Goal: Information Seeking & Learning: Learn about a topic

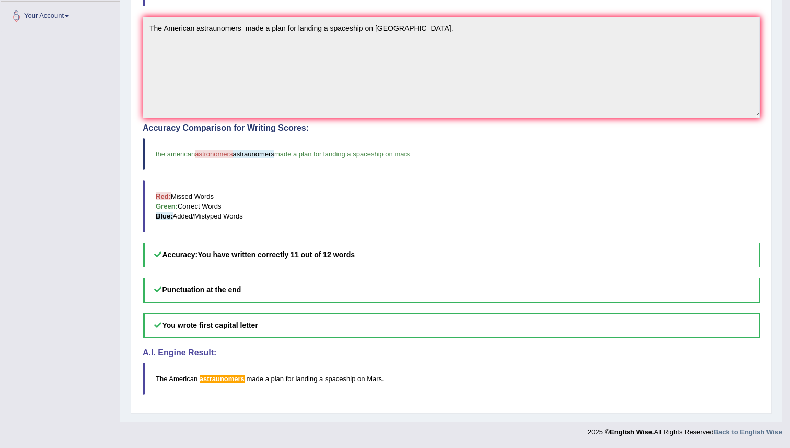
drag, startPoint x: 776, startPoint y: 79, endPoint x: 789, endPoint y: 145, distance: 66.5
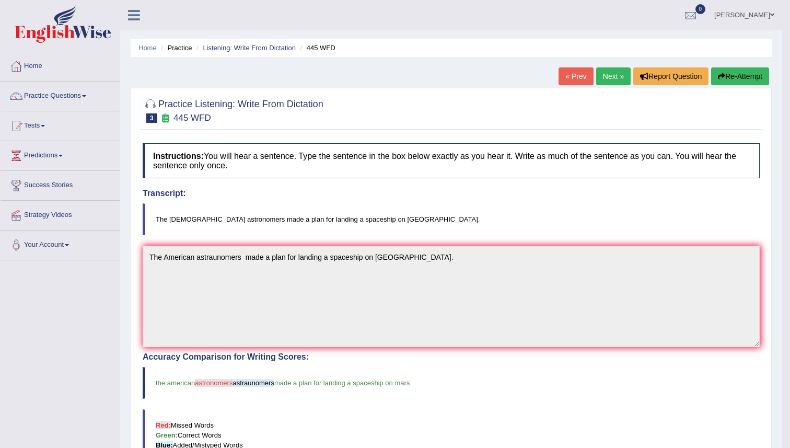
click at [734, 78] on button "Re-Attempt" at bounding box center [740, 76] width 58 height 18
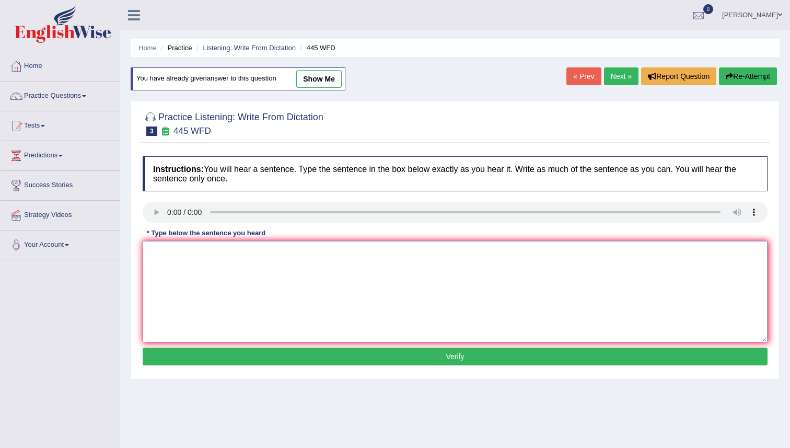
click at [153, 258] on textarea at bounding box center [455, 291] width 625 height 101
type textarea "t"
type textarea "The American astronomers made a plan for landing a spaceship on Mars."
click at [452, 356] on button "Verify" at bounding box center [455, 356] width 625 height 18
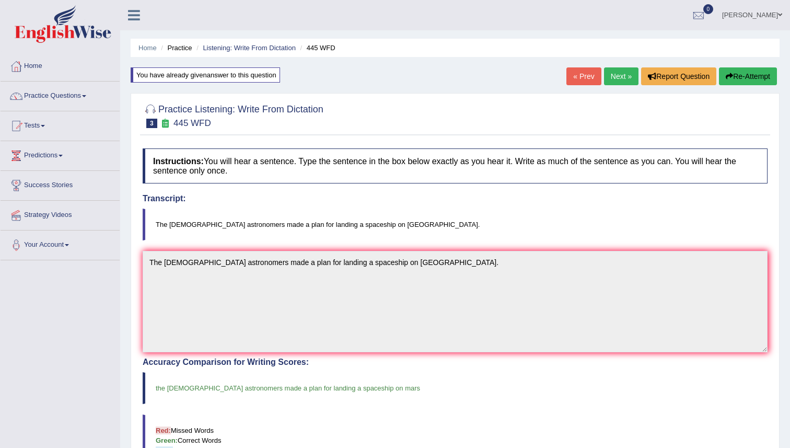
drag, startPoint x: 783, startPoint y: 208, endPoint x: 787, endPoint y: 82, distance: 127.0
click at [787, 82] on div "Home Practice Listening: Write From Dictation 445 WFD You have already given an…" at bounding box center [455, 328] width 670 height 656
click at [785, 410] on div "Home Practice Listening: Write From Dictation 445 WFD You have already given an…" at bounding box center [455, 328] width 670 height 656
click at [611, 76] on link "Next »" at bounding box center [621, 76] width 34 height 18
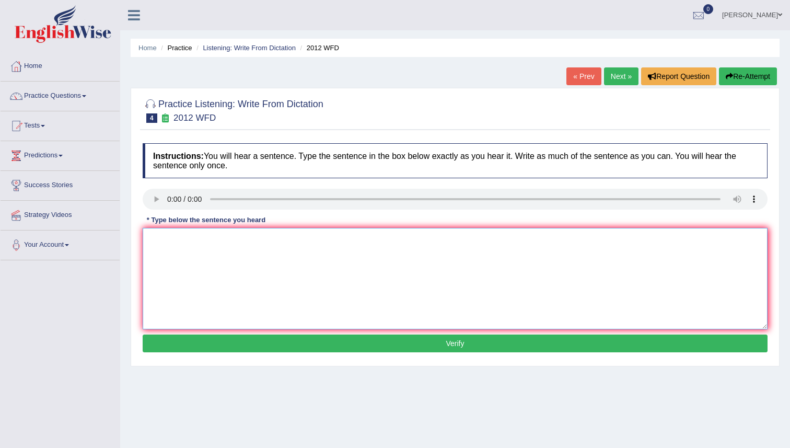
click at [149, 240] on textarea at bounding box center [455, 278] width 625 height 101
click at [149, 235] on textarea at bounding box center [455, 278] width 625 height 101
click at [218, 229] on textarea "There is a great deal" at bounding box center [455, 278] width 625 height 101
click at [221, 240] on textarea "There is a great deal" at bounding box center [455, 278] width 625 height 101
drag, startPoint x: 202, startPoint y: 235, endPoint x: 256, endPoint y: 238, distance: 54.5
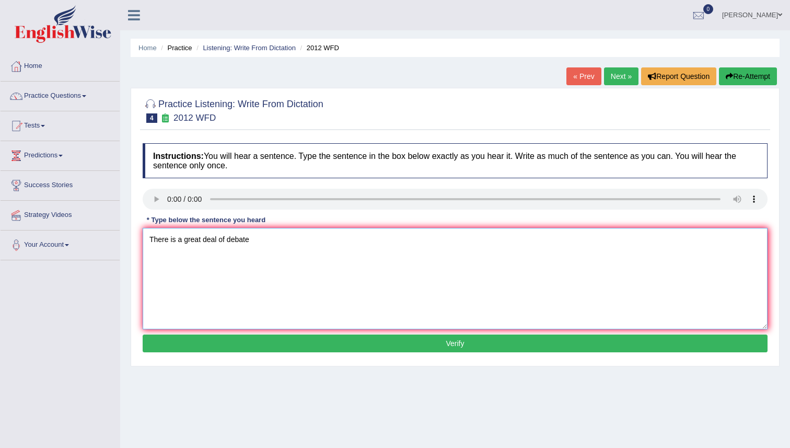
click at [254, 238] on textarea "There is a great deal of debate" at bounding box center [455, 278] width 625 height 101
click at [292, 298] on textarea "There is a great deal of debate" at bounding box center [455, 278] width 625 height 101
type textarea "There is a great deal of debate on this topic."
click at [432, 341] on button "Verify" at bounding box center [455, 343] width 625 height 18
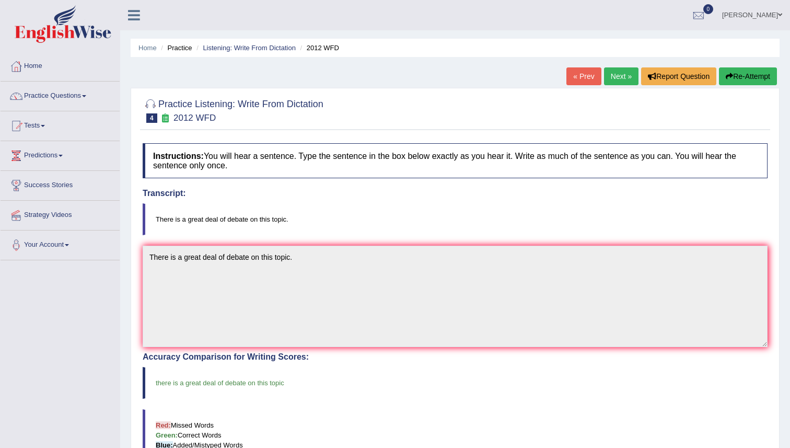
drag, startPoint x: 785, startPoint y: 354, endPoint x: 784, endPoint y: 364, distance: 9.4
click at [784, 364] on div "Home Practice Listening: Write From Dictation 2012 WFD « Prev Next » Report Que…" at bounding box center [455, 325] width 670 height 651
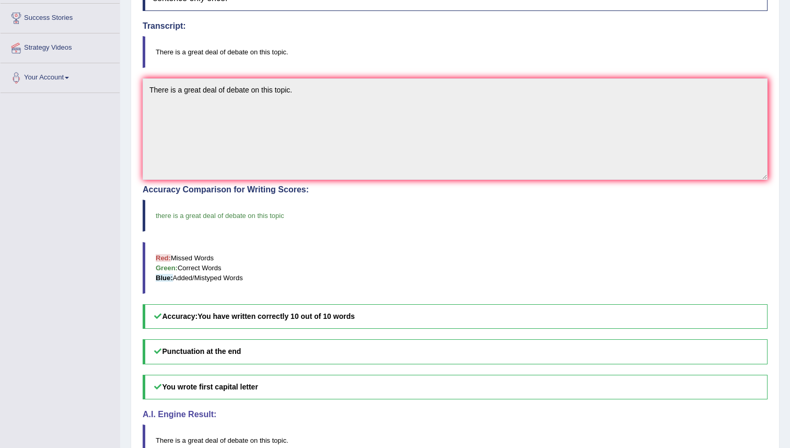
scroll to position [188, 0]
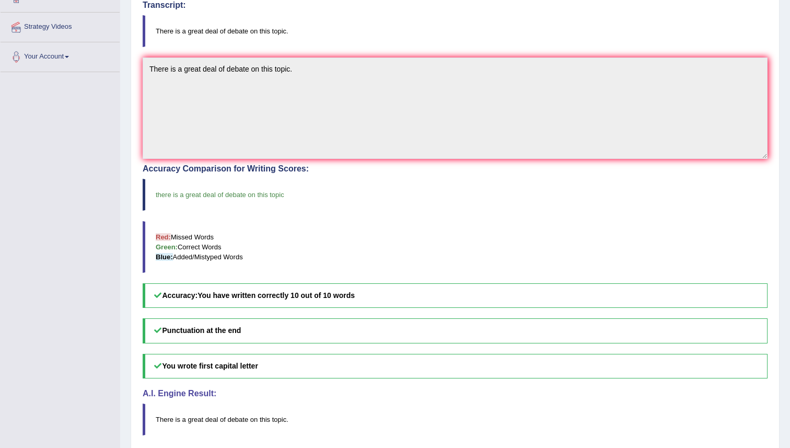
click at [783, 27] on div "Home Practice Listening: Write From Dictation 2012 WFD « Prev Next » Report Que…" at bounding box center [455, 137] width 670 height 651
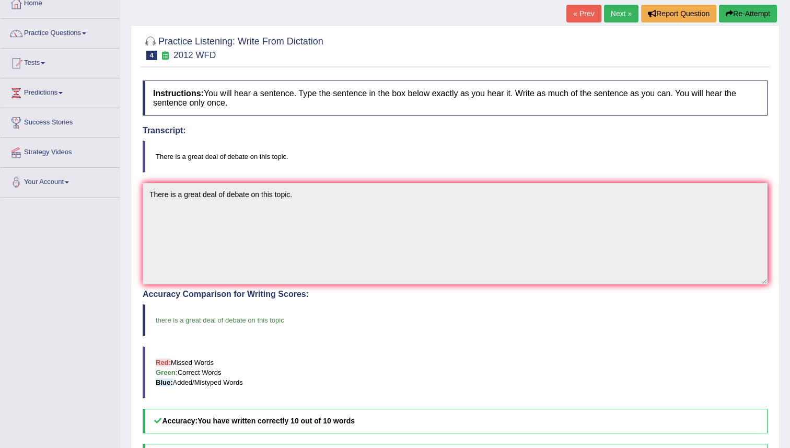
scroll to position [42, 0]
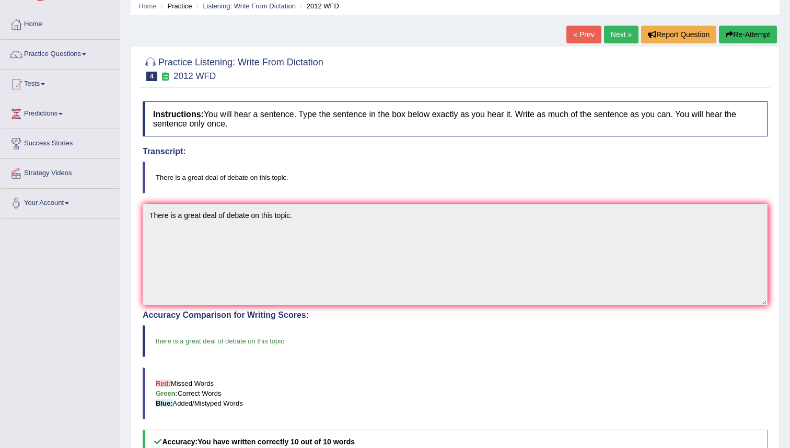
click at [616, 35] on link "Next »" at bounding box center [621, 35] width 34 height 18
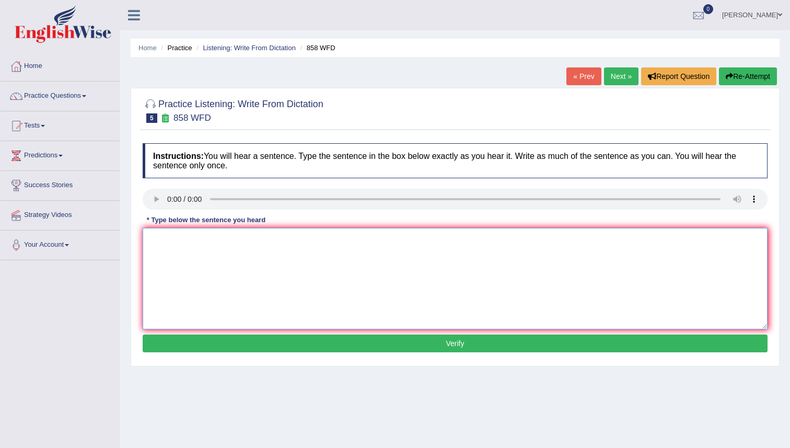
click at [155, 238] on textarea at bounding box center [455, 278] width 625 height 101
type textarea "t"
click at [324, 238] on textarea "The year when ship of artifacts was wreck interested" at bounding box center [455, 278] width 625 height 101
type textarea "The year when ship of artifacts was wreck interested historians"
click at [458, 343] on button "Verify" at bounding box center [455, 343] width 625 height 18
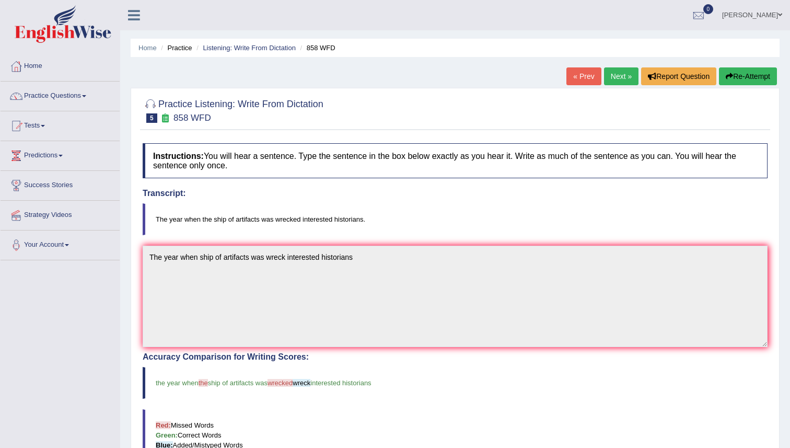
click at [784, 156] on div "Home Practice Listening: Write From Dictation 858 WFD « Prev Next » Report Ques…" at bounding box center [455, 325] width 670 height 651
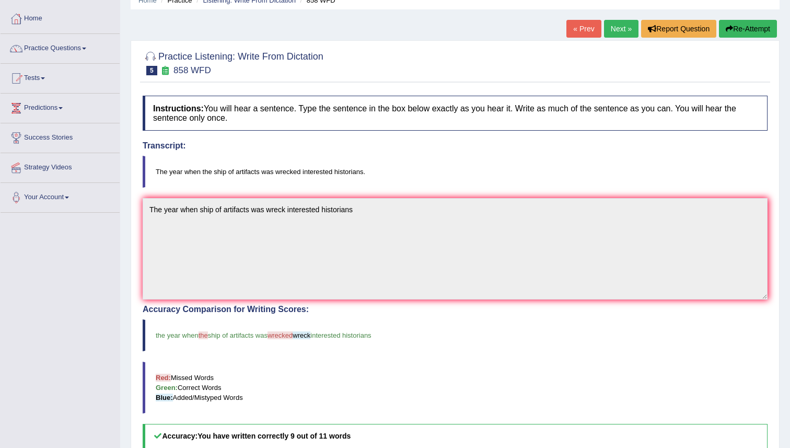
scroll to position [41, 0]
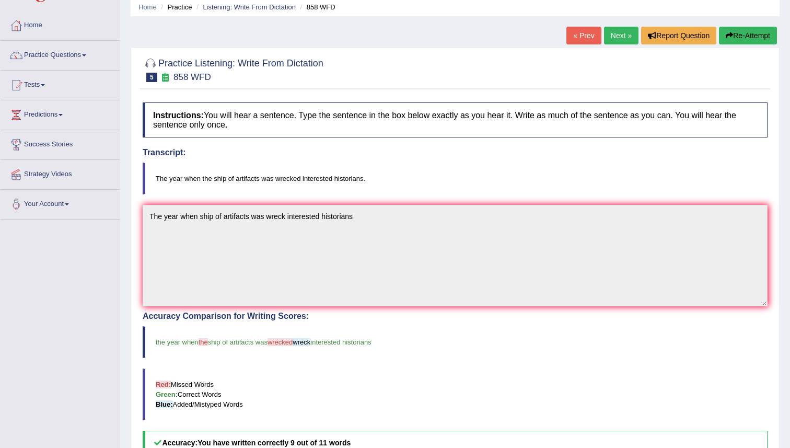
click at [737, 34] on button "Re-Attempt" at bounding box center [748, 36] width 58 height 18
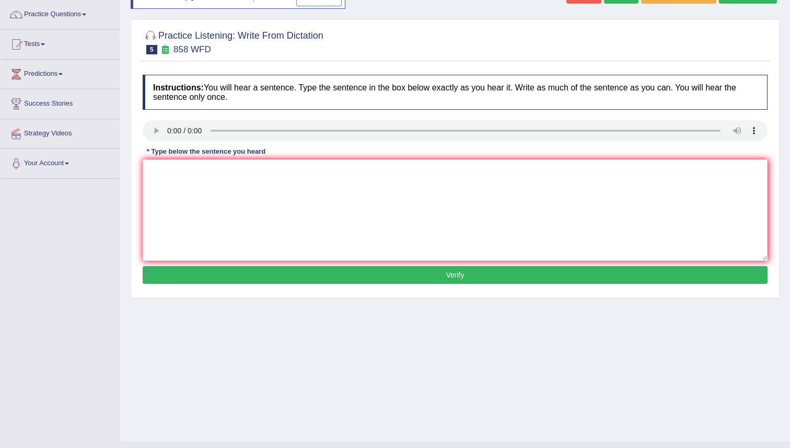
scroll to position [101, 0]
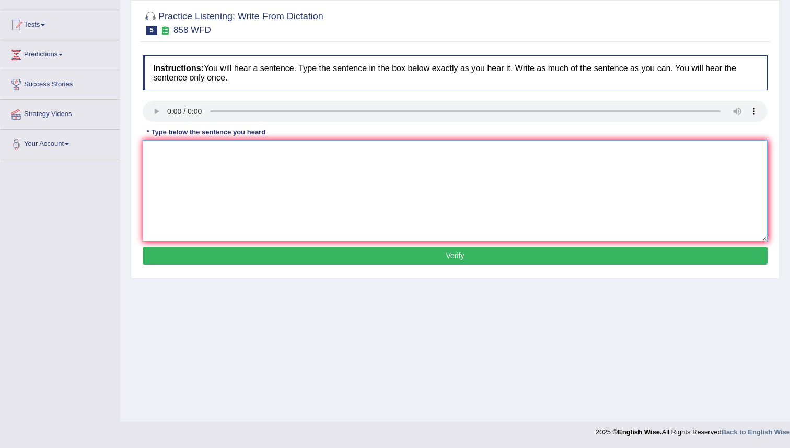
click at [169, 159] on textarea at bounding box center [455, 190] width 625 height 101
type textarea "t"
click at [214, 154] on textarea "The year when ship artifacts" at bounding box center [455, 190] width 625 height 101
click at [256, 154] on textarea "The year when ship of artifacts" at bounding box center [455, 190] width 625 height 101
type textarea "The year when ship of artifacts was wrecked interested historians"
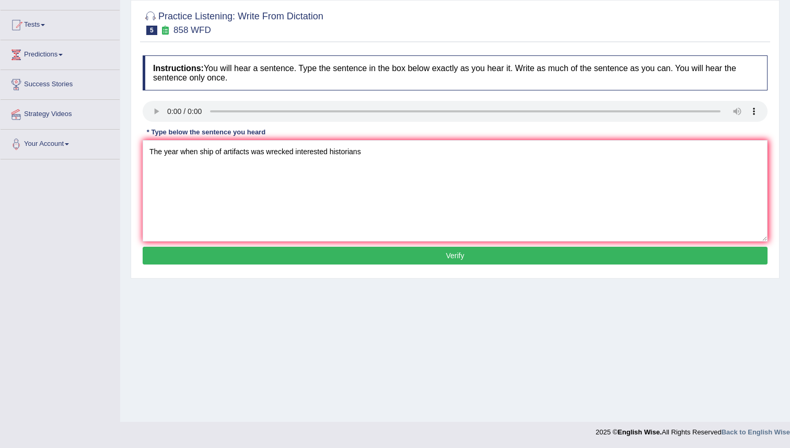
click at [443, 258] on button "Verify" at bounding box center [455, 256] width 625 height 18
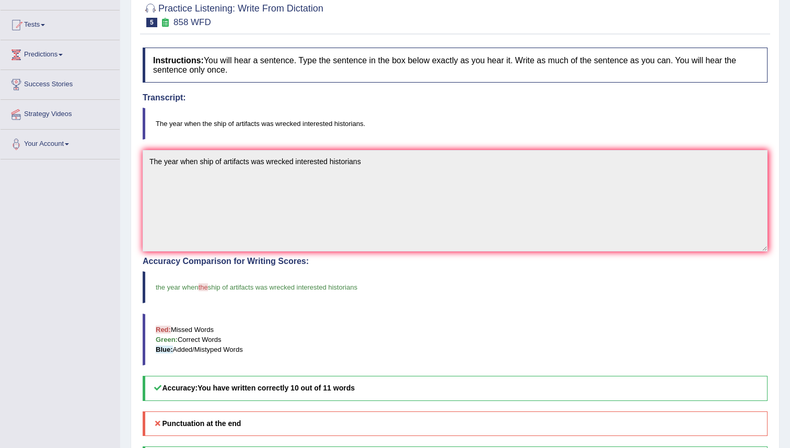
click at [785, 72] on div "Home Practice Listening: Write From Dictation 858 WFD You have already given an…" at bounding box center [455, 227] width 670 height 656
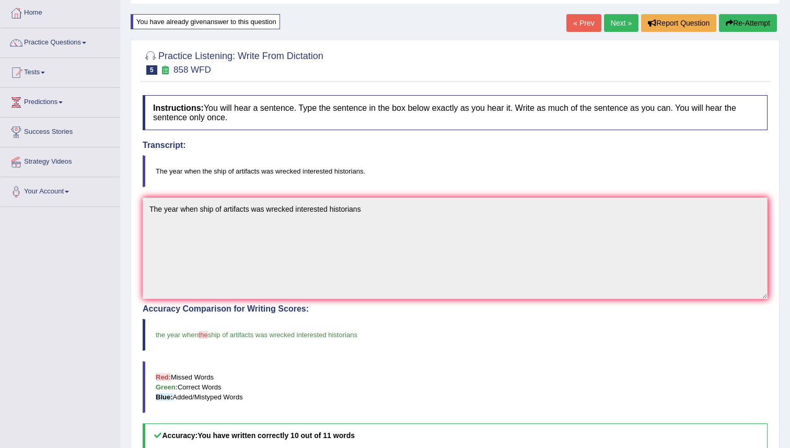
scroll to position [46, 0]
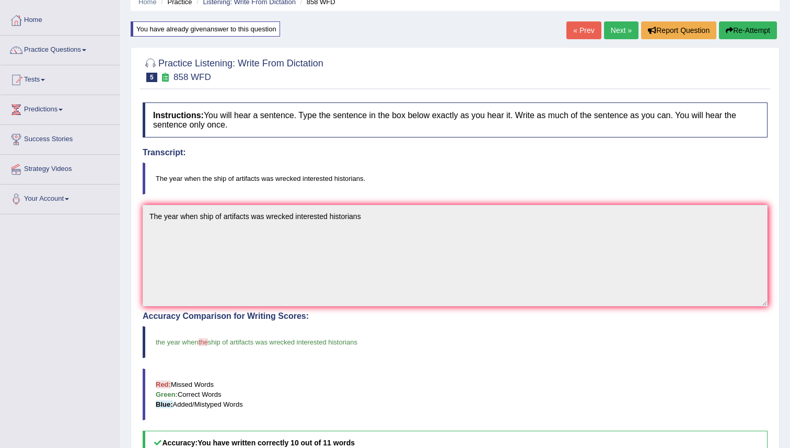
click at [746, 32] on button "Re-Attempt" at bounding box center [748, 30] width 58 height 18
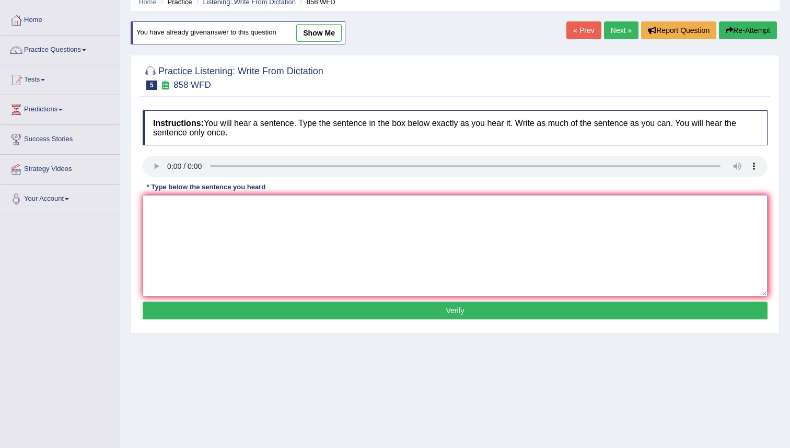
click at [153, 206] on textarea at bounding box center [455, 245] width 625 height 101
type textarea "The year when ship of artifacts was wrecked interested historians."
click at [436, 313] on button "Verify" at bounding box center [455, 310] width 625 height 18
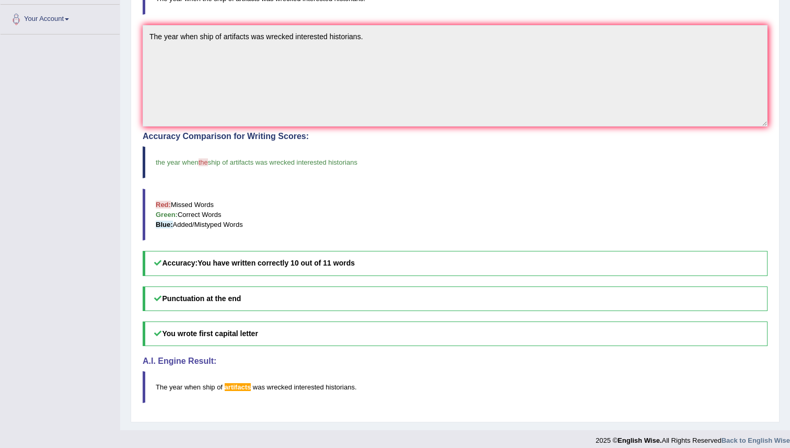
scroll to position [234, 0]
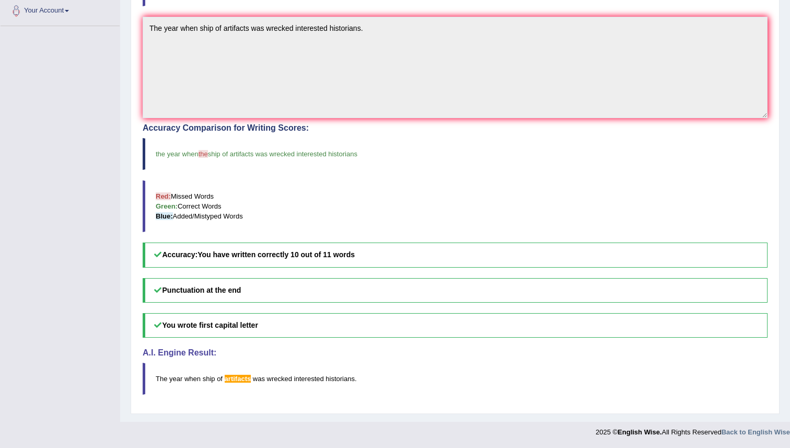
click at [208, 153] on span "the" at bounding box center [203, 154] width 9 height 8
click at [786, 22] on div "Home Practice Listening: Write From Dictation 858 WFD You have already given an…" at bounding box center [455, 94] width 670 height 656
click at [783, 64] on div "Home Practice Listening: Write From Dictation 858 WFD You have already given an…" at bounding box center [455, 94] width 670 height 656
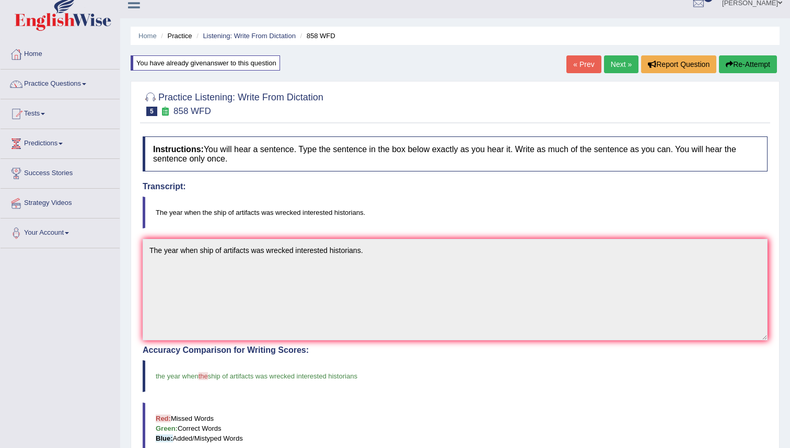
scroll to position [4, 0]
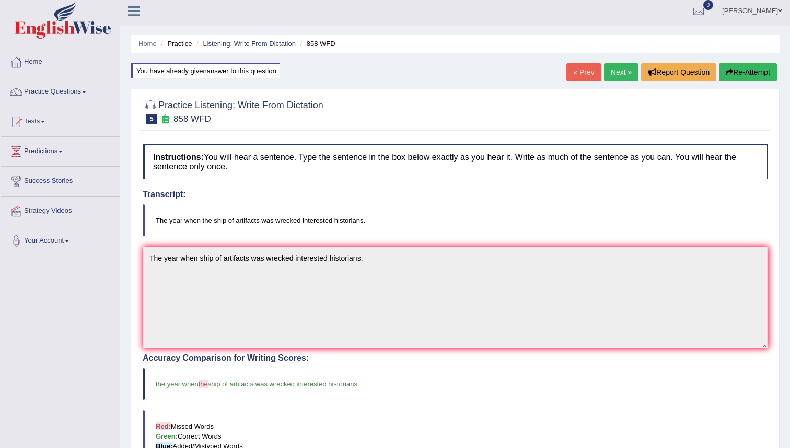
click at [745, 72] on button "Re-Attempt" at bounding box center [748, 72] width 58 height 18
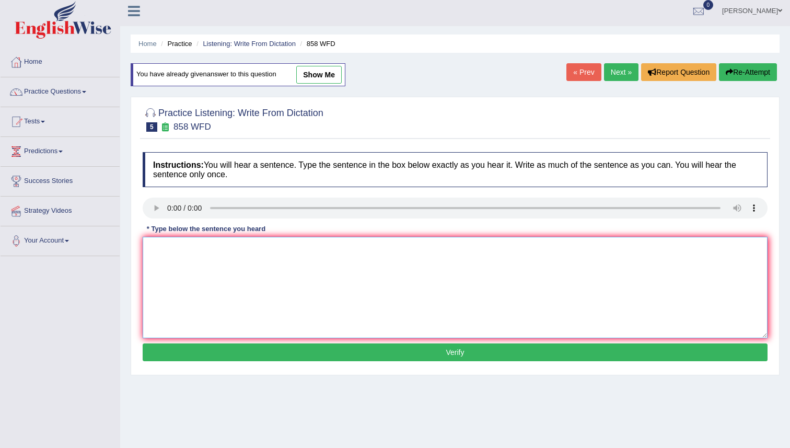
click at [161, 253] on textarea at bounding box center [455, 287] width 625 height 101
type textarea "t"
click at [153, 248] on textarea "t" at bounding box center [455, 287] width 625 height 101
click at [328, 75] on link "show me" at bounding box center [318, 75] width 45 height 18
type textarea "The year when ship of artifacts was wrecked interested historians."
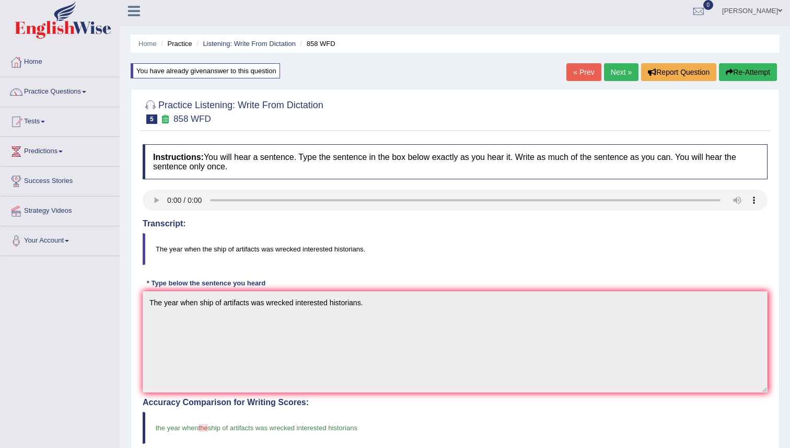
click at [744, 71] on button "Re-Attempt" at bounding box center [748, 72] width 58 height 18
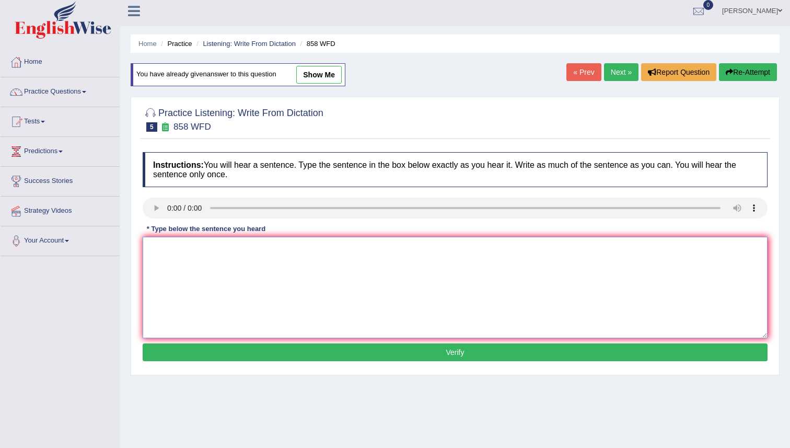
click at [165, 263] on textarea at bounding box center [455, 287] width 625 height 101
type textarea "t"
drag, startPoint x: 307, startPoint y: 257, endPoint x: 307, endPoint y: 251, distance: 5.7
click at [307, 257] on textarea "The year when the ship of artifacts was wreck interested historias" at bounding box center [455, 287] width 625 height 101
type textarea "The year when the ship of artifacts was wreck interested historias."
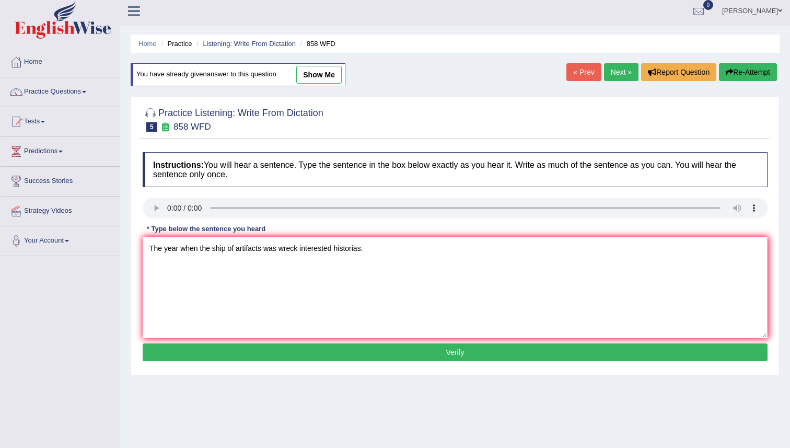
drag, startPoint x: 117, startPoint y: 289, endPoint x: 178, endPoint y: 281, distance: 61.7
click at [171, 281] on div "Toggle navigation Home Practice Questions Speaking Practice Read Aloud Repeat S…" at bounding box center [395, 267] width 790 height 543
click at [452, 352] on button "Verify" at bounding box center [455, 352] width 625 height 18
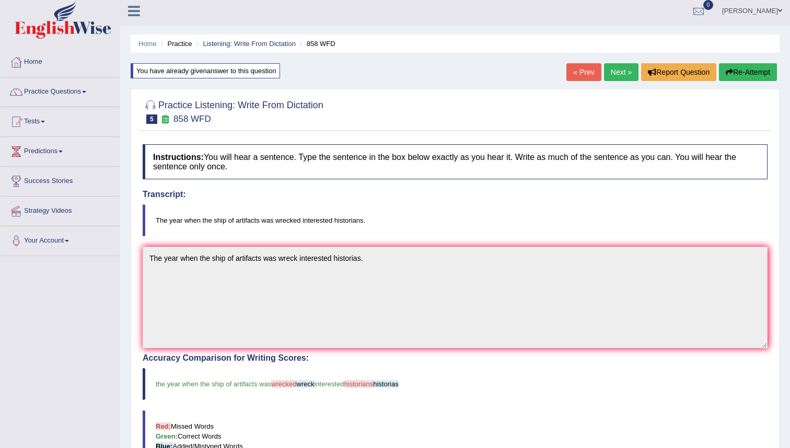
click at [743, 71] on button "Re-Attempt" at bounding box center [748, 72] width 58 height 18
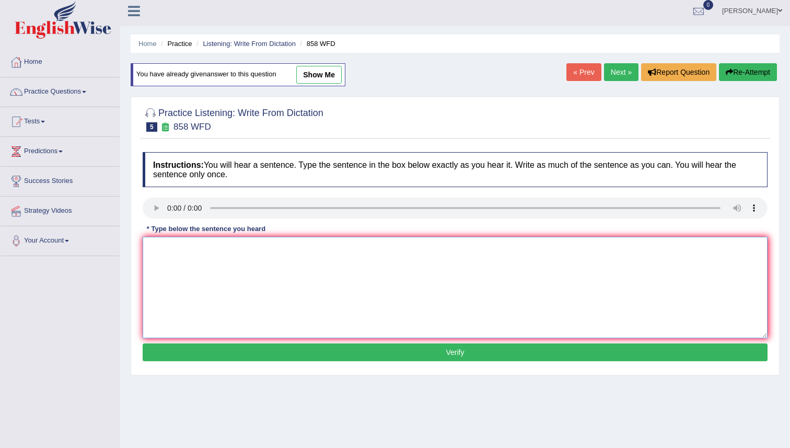
click at [160, 257] on textarea at bounding box center [455, 287] width 625 height 101
type textarea "t"
click at [284, 250] on textarea "The year when the ship of artifacts was wrecked interested historians." at bounding box center [455, 287] width 625 height 101
type textarea "The year when the ship of artifacts was wrecked interested historians."
click at [446, 354] on button "Verify" at bounding box center [455, 352] width 625 height 18
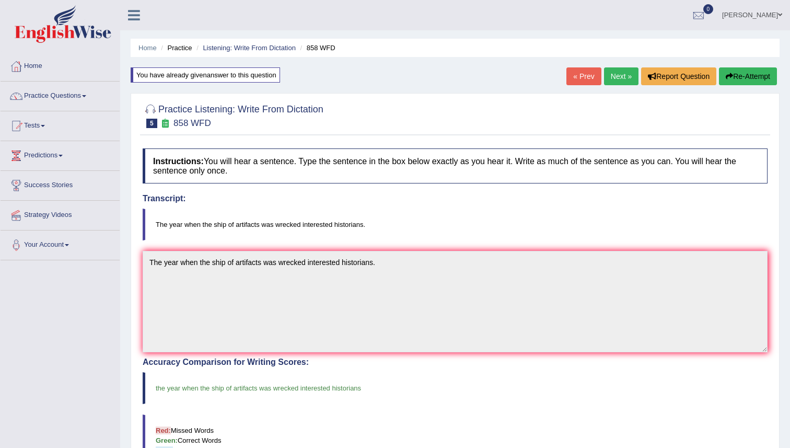
click at [612, 72] on link "Next »" at bounding box center [621, 76] width 34 height 18
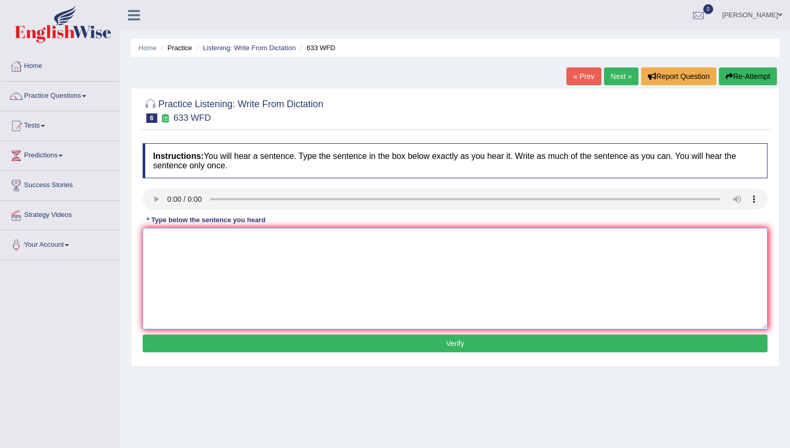
click at [146, 243] on textarea at bounding box center [455, 278] width 625 height 101
type textarea "r"
click at [290, 240] on textarea "Research shows that excercise makes feel" at bounding box center [455, 278] width 625 height 101
click at [250, 245] on textarea "Research shows that excercise makes feel better" at bounding box center [455, 278] width 625 height 101
click at [275, 240] on textarea "Research shows that excercise makes feel better" at bounding box center [455, 278] width 625 height 101
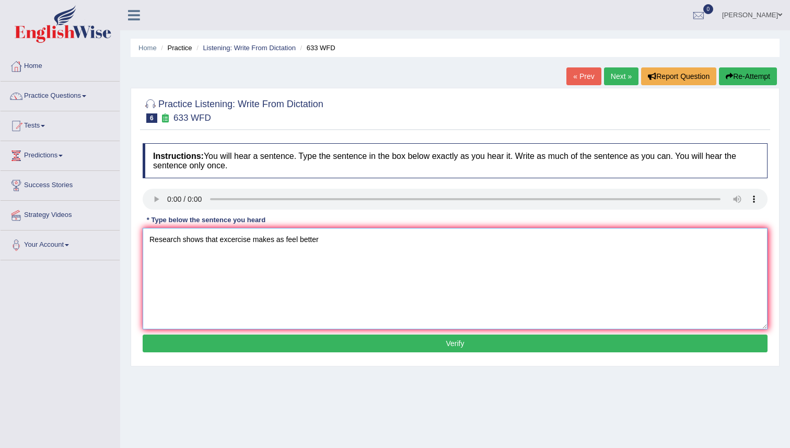
click at [275, 240] on textarea "Research shows that excercise makes as feel better" at bounding box center [455, 278] width 625 height 101
click at [321, 239] on textarea "Research shows that excercise makes as feel better" at bounding box center [455, 278] width 625 height 101
drag, startPoint x: 321, startPoint y: 239, endPoint x: 300, endPoint y: 236, distance: 21.1
click at [308, 238] on textarea "Research shows that excercise makes as feel better." at bounding box center [455, 278] width 625 height 101
click at [343, 284] on textarea "Research shows that excercise makes as feel better." at bounding box center [455, 278] width 625 height 101
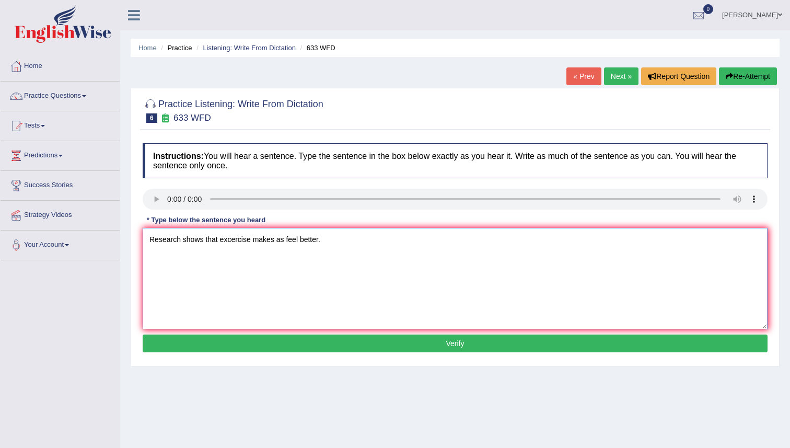
type textarea "Research shows that excercise makes as feel better."
click at [235, 242] on textarea "Research shows that excercise makes as feel better." at bounding box center [455, 278] width 625 height 101
click at [454, 344] on button "Verify" at bounding box center [455, 343] width 625 height 18
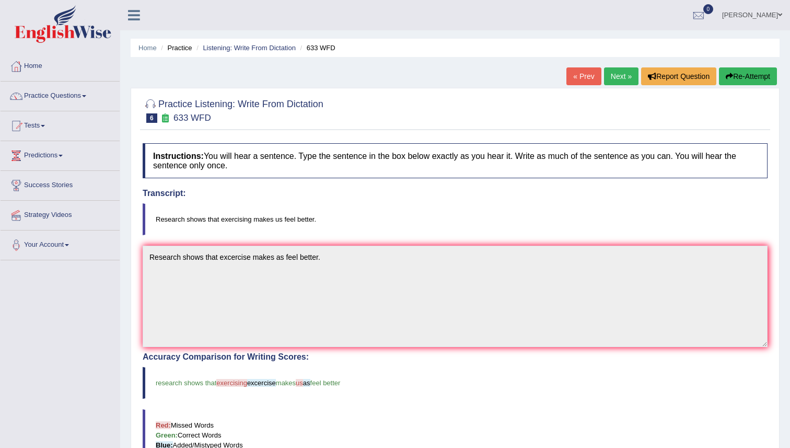
drag, startPoint x: 785, startPoint y: 289, endPoint x: 790, endPoint y: 197, distance: 92.6
click at [790, 198] on div "Home Practice Listening: Write From Dictation 633 WFD « Prev Next » Report Ques…" at bounding box center [455, 325] width 670 height 651
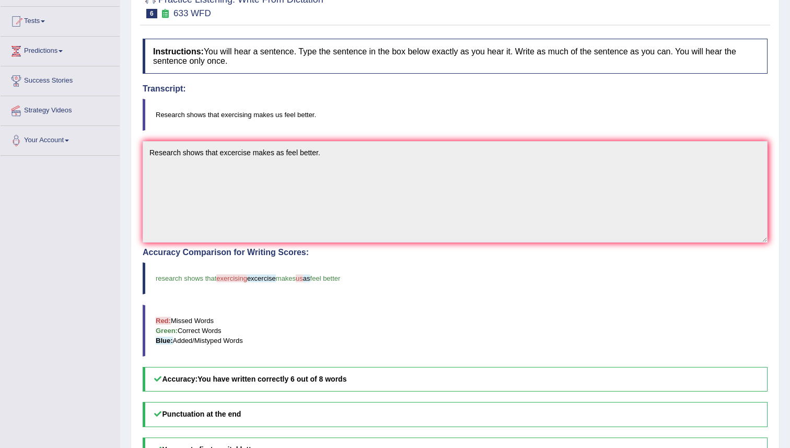
scroll to position [125, 0]
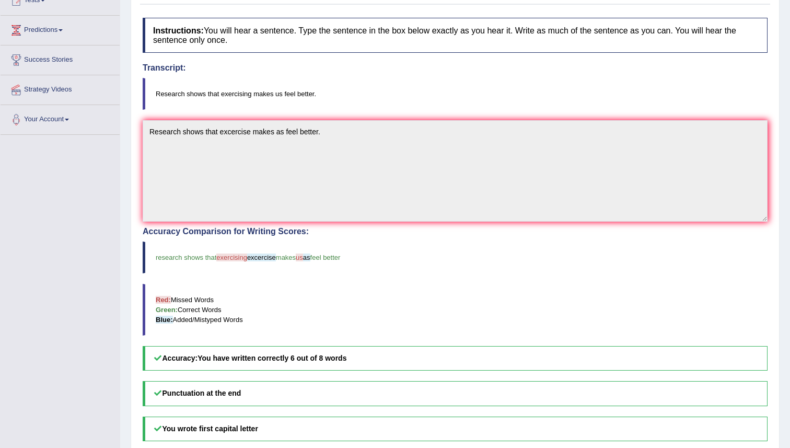
drag, startPoint x: 785, startPoint y: 32, endPoint x: 790, endPoint y: 94, distance: 61.8
click at [790, 94] on div "Home Practice Listening: Write From Dictation 633 WFD « Prev Next » Report Ques…" at bounding box center [455, 200] width 670 height 651
drag, startPoint x: 790, startPoint y: 194, endPoint x: 790, endPoint y: 265, distance: 71.1
click at [790, 265] on div "Home Practice Listening: Write From Dictation 633 WFD « Prev Next » Report Ques…" at bounding box center [455, 200] width 670 height 651
click at [781, 261] on div "Home Practice Listening: Write From Dictation 633 WFD « Prev Next » Report Ques…" at bounding box center [455, 200] width 670 height 651
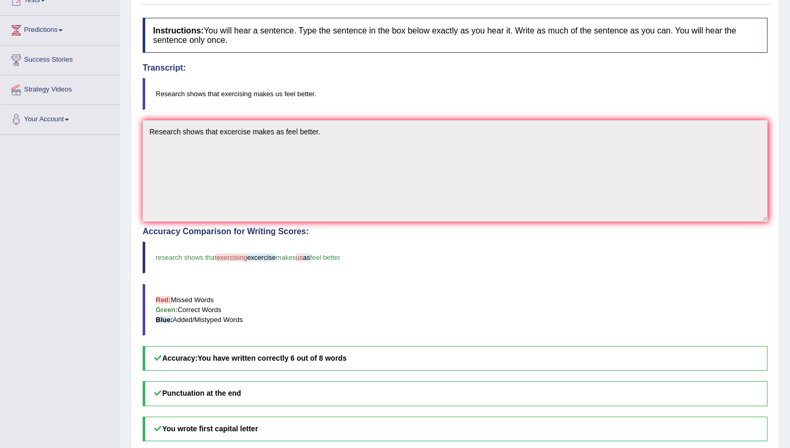
drag, startPoint x: 781, startPoint y: 261, endPoint x: 790, endPoint y: 232, distance: 30.4
click at [790, 232] on div "Home Practice Listening: Write From Dictation 633 WFD « Prev Next » Report Ques…" at bounding box center [455, 200] width 670 height 651
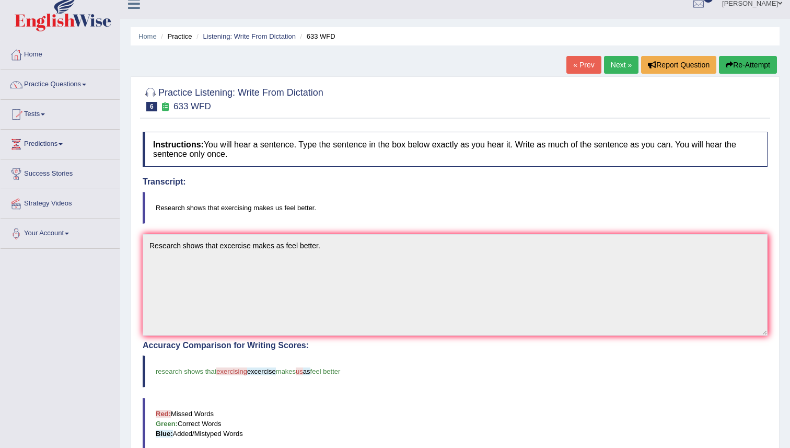
scroll to position [12, 0]
click at [749, 65] on button "Re-Attempt" at bounding box center [748, 64] width 58 height 18
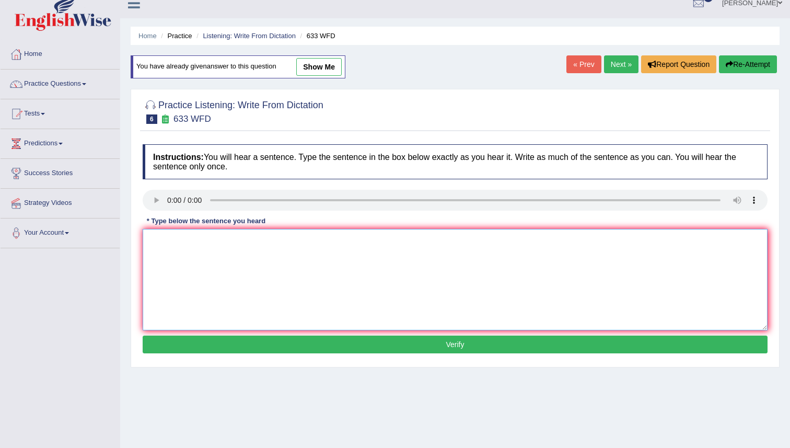
click at [168, 243] on textarea at bounding box center [455, 279] width 625 height 101
type textarea "Research shows that excercising make as feel better."
click at [449, 345] on button "Verify" at bounding box center [455, 344] width 625 height 18
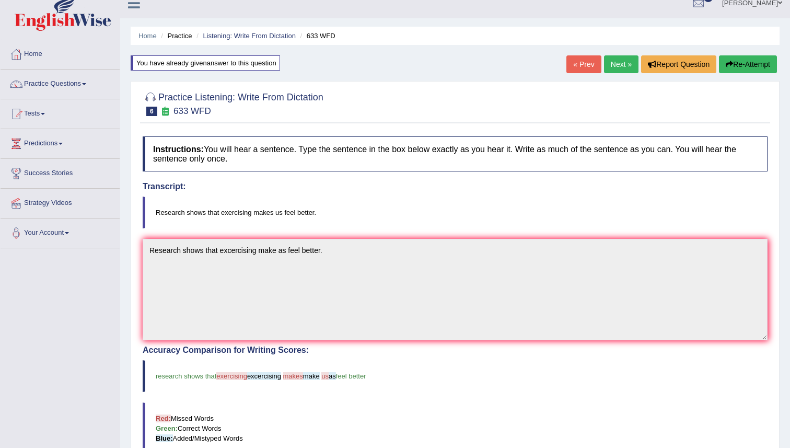
click at [779, 321] on div "Practice Listening: Write From Dictation 6 633 WFD Instructions: You will hear …" at bounding box center [455, 358] width 649 height 555
drag, startPoint x: 787, startPoint y: 157, endPoint x: 783, endPoint y: 294, distance: 137.0
click at [784, 286] on div "Home Practice Listening: Write From Dictation 633 WFD You have already given an…" at bounding box center [455, 316] width 670 height 656
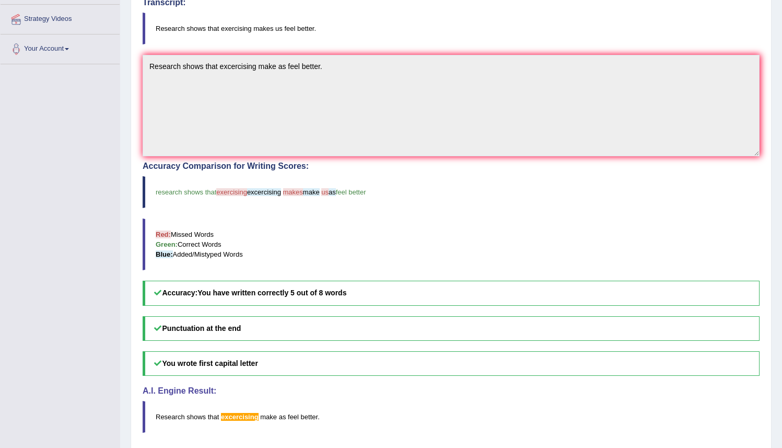
scroll to position [197, 0]
click at [196, 400] on blockquote "Research shows that excercising make as feel better ." at bounding box center [451, 416] width 617 height 32
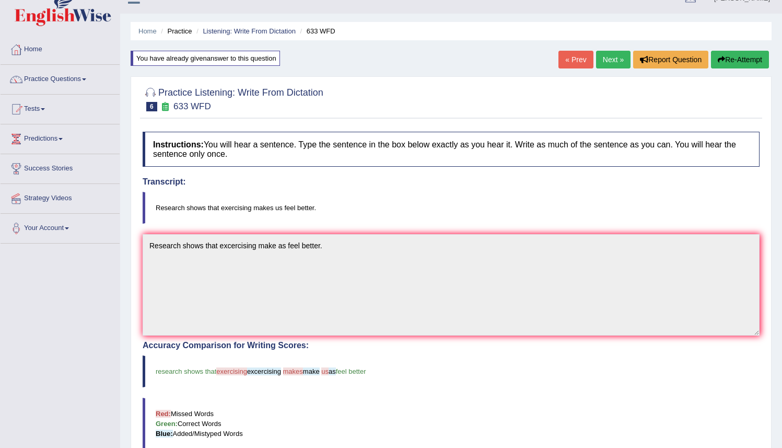
scroll to position [0, 0]
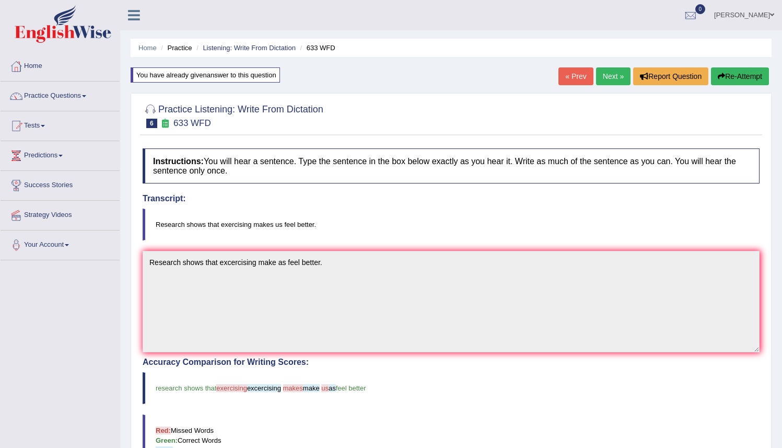
click at [235, 77] on div "You have already given answer to this question" at bounding box center [205, 74] width 149 height 15
click at [733, 76] on button "Re-Attempt" at bounding box center [740, 76] width 58 height 18
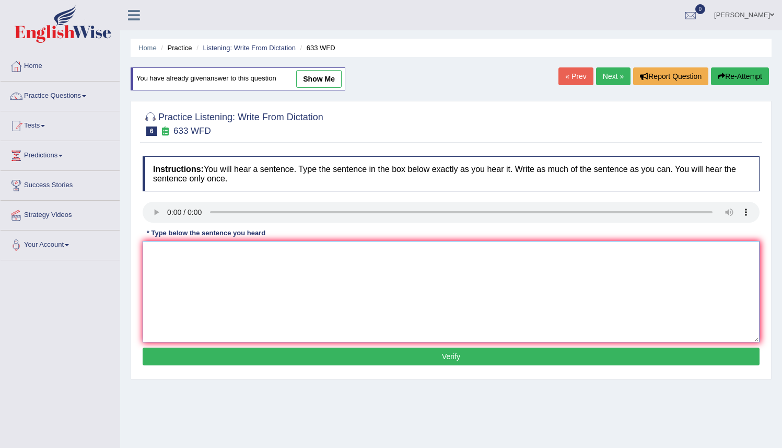
click at [154, 250] on textarea at bounding box center [451, 291] width 617 height 101
type textarea "Research shows that exercising makes as feel better."
click at [455, 356] on button "Verify" at bounding box center [451, 356] width 617 height 18
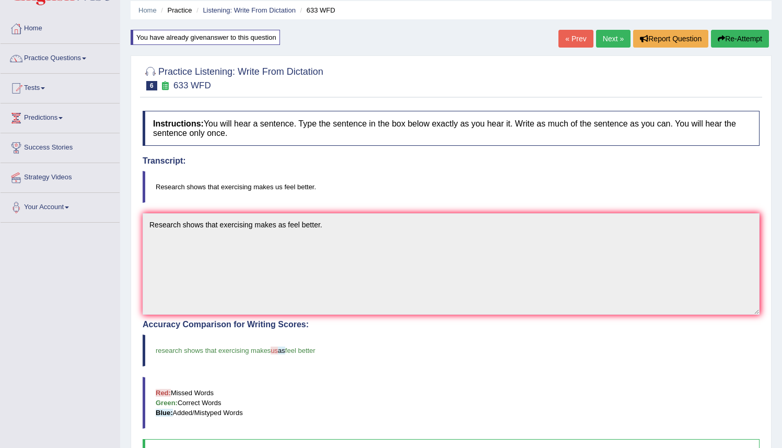
scroll to position [36, 0]
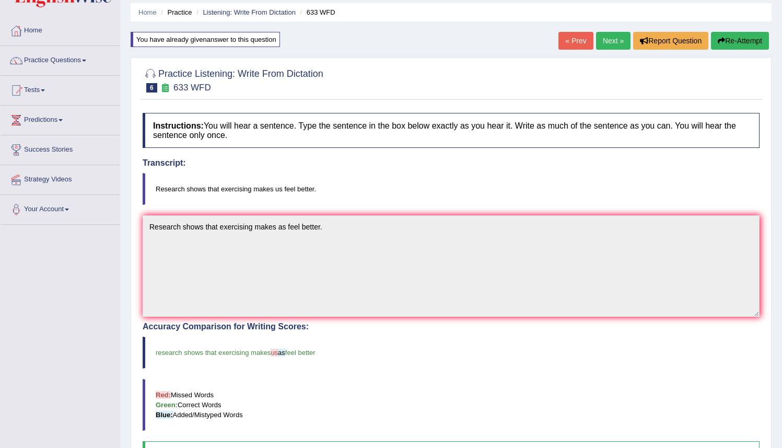
click at [723, 42] on button "Re-Attempt" at bounding box center [740, 41] width 58 height 18
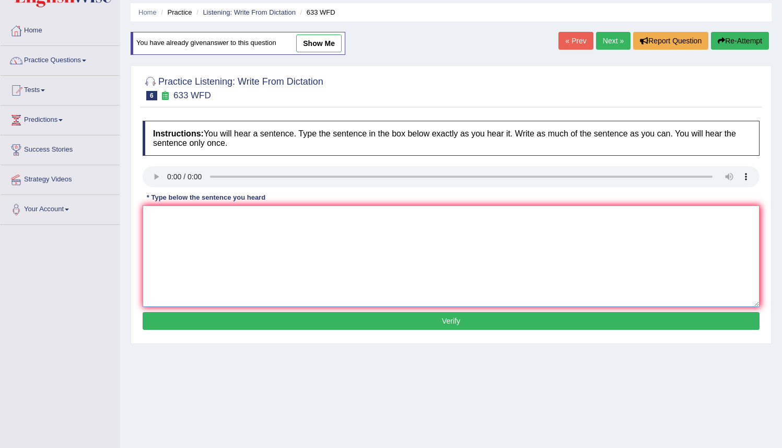
click at [160, 232] on textarea at bounding box center [451, 255] width 617 height 101
type textarea "Research shows that exercising makes us feel better."
click at [446, 320] on button "Verify" at bounding box center [451, 321] width 617 height 18
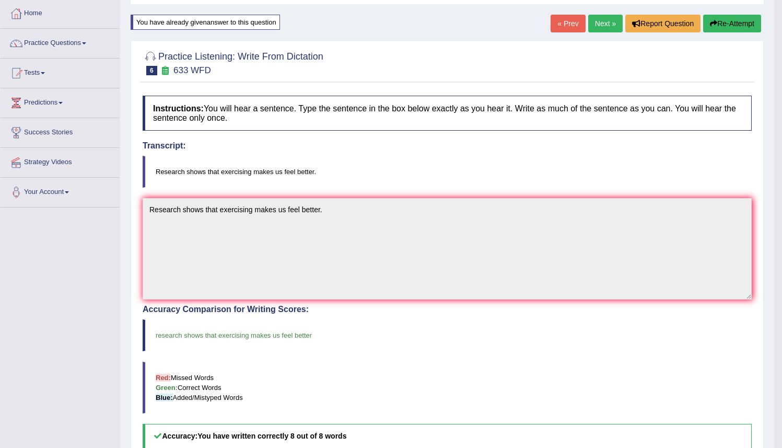
scroll to position [30, 0]
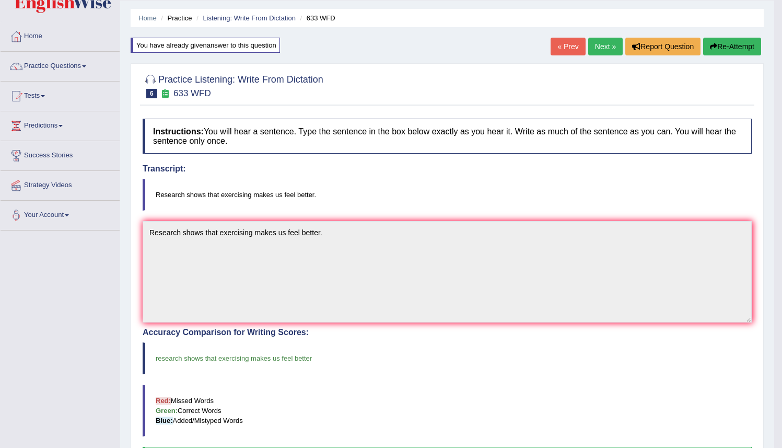
click at [595, 47] on link "Next »" at bounding box center [605, 47] width 34 height 18
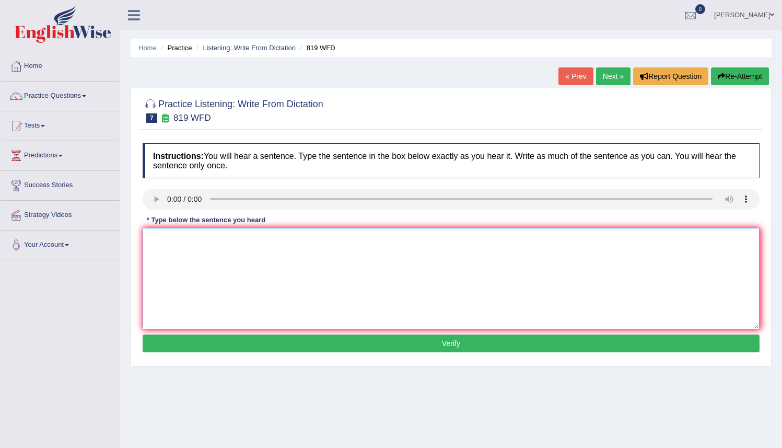
click at [143, 248] on textarea at bounding box center [451, 278] width 617 height 101
click at [286, 240] on textarea "Plants are able to continue growing thrue out there life." at bounding box center [451, 278] width 617 height 101
click at [340, 239] on textarea "Plants are able to continue growing throughout there life." at bounding box center [451, 278] width 617 height 101
type textarea "Plants are able to continue growing throughout there life."
click at [456, 343] on button "Verify" at bounding box center [451, 343] width 617 height 18
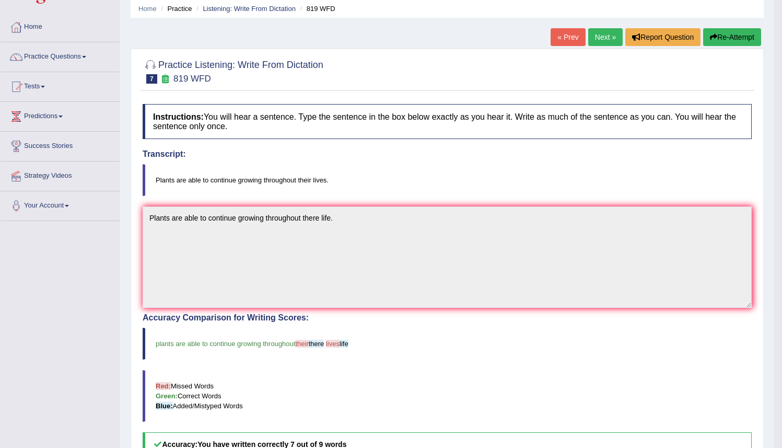
scroll to position [39, 0]
click at [729, 37] on button "Re-Attempt" at bounding box center [732, 37] width 58 height 18
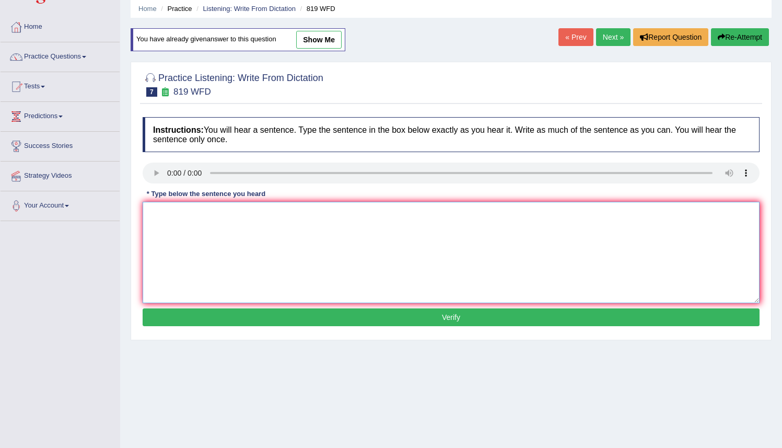
click at [154, 214] on textarea at bounding box center [451, 252] width 617 height 101
type textarea "Plants are able to continue growing throughout their there lives life."
drag, startPoint x: 166, startPoint y: 219, endPoint x: 203, endPoint y: 219, distance: 36.6
click at [201, 219] on textarea "Plants are able to continue growing throughout their there lives life." at bounding box center [451, 252] width 617 height 101
click at [449, 315] on button "Verify" at bounding box center [451, 317] width 617 height 18
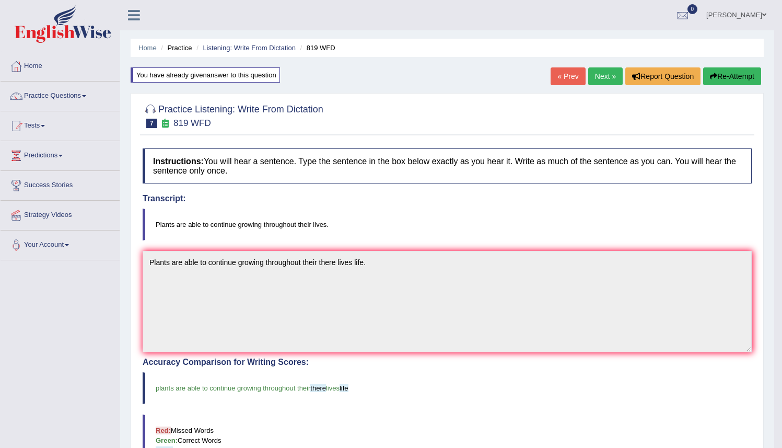
click at [602, 77] on link "Next »" at bounding box center [605, 76] width 34 height 18
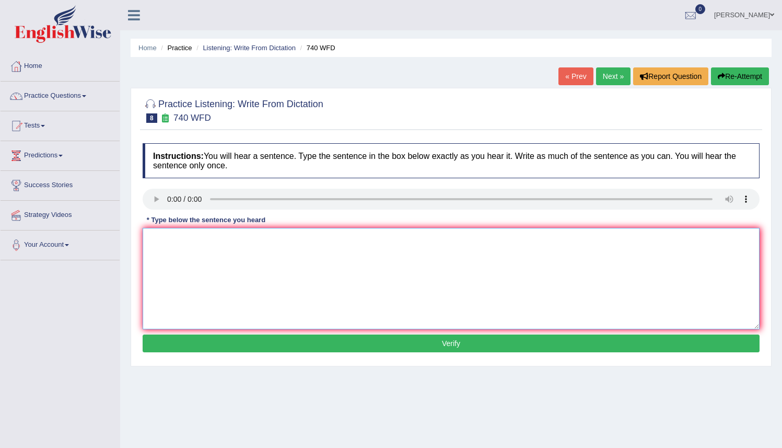
click at [149, 239] on textarea at bounding box center [451, 278] width 617 height 101
type textarea "A series of observation where carry out in the classroom."
click at [454, 341] on button "Verify" at bounding box center [451, 343] width 617 height 18
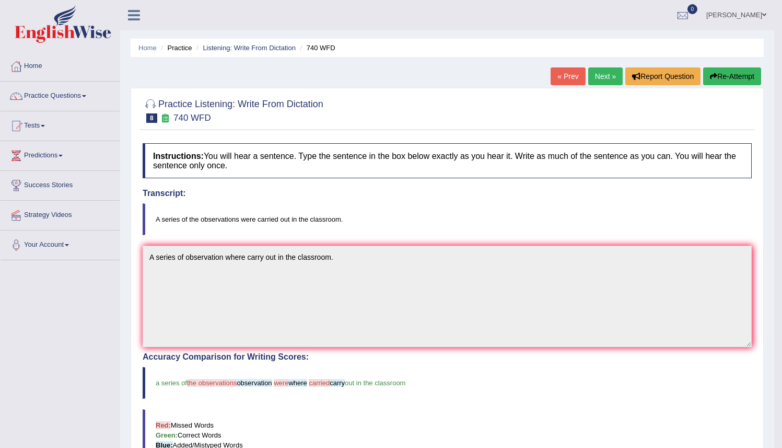
click at [762, 296] on div "Practice Listening: Write From Dictation 8 740 WFD Instructions: You will hear …" at bounding box center [447, 365] width 633 height 555
click at [733, 76] on button "Re-Attempt" at bounding box center [732, 76] width 58 height 18
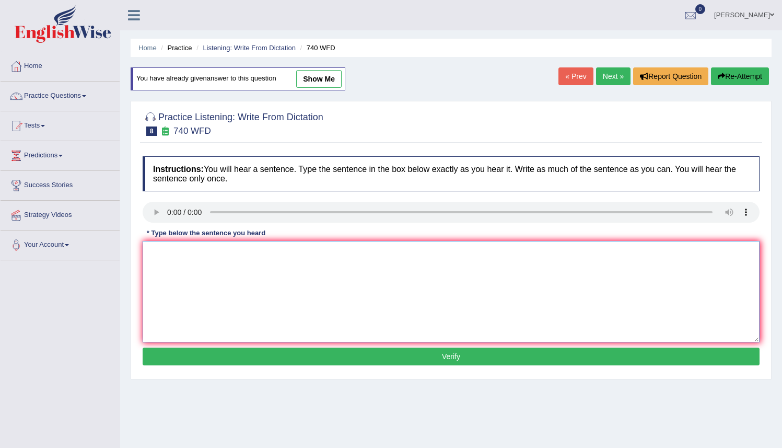
click at [155, 251] on textarea at bounding box center [451, 291] width 617 height 101
type textarea "A series of the observations were carried out in the classroom."
click at [423, 359] on button "Verify" at bounding box center [451, 356] width 617 height 18
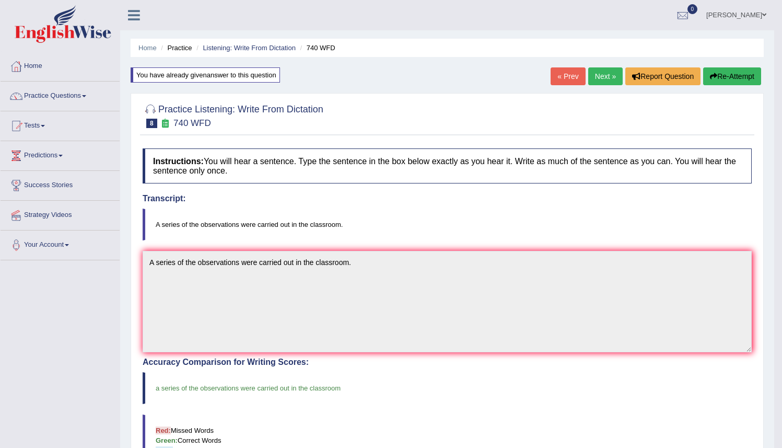
click at [602, 74] on link "Next »" at bounding box center [605, 76] width 34 height 18
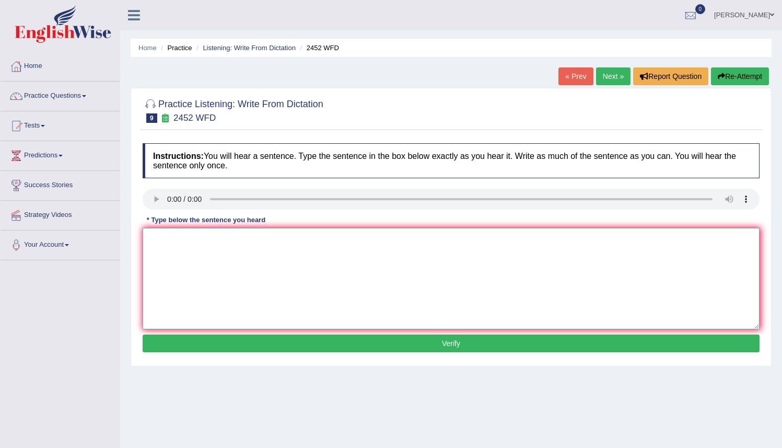
click at [155, 242] on textarea at bounding box center [451, 278] width 617 height 101
click at [367, 241] on textarea "It is a debates debate abouts about the values value of knowledge." at bounding box center [451, 278] width 617 height 101
type textarea "It is a debates debate abouts about the values value of knowledges knowledge."
click at [458, 343] on button "Verify" at bounding box center [451, 343] width 617 height 18
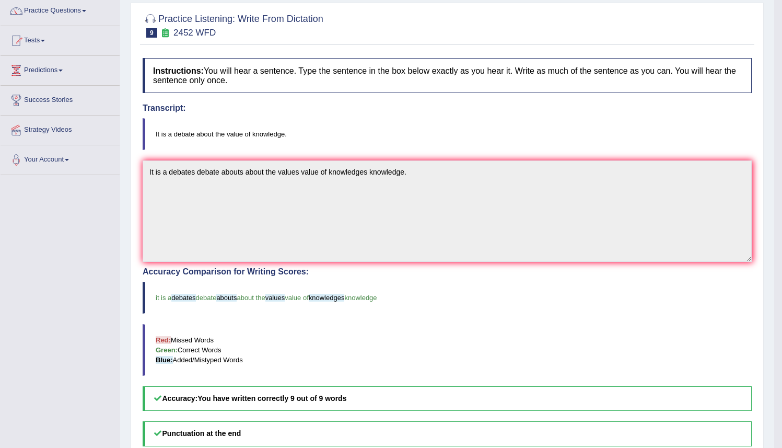
scroll to position [88, 0]
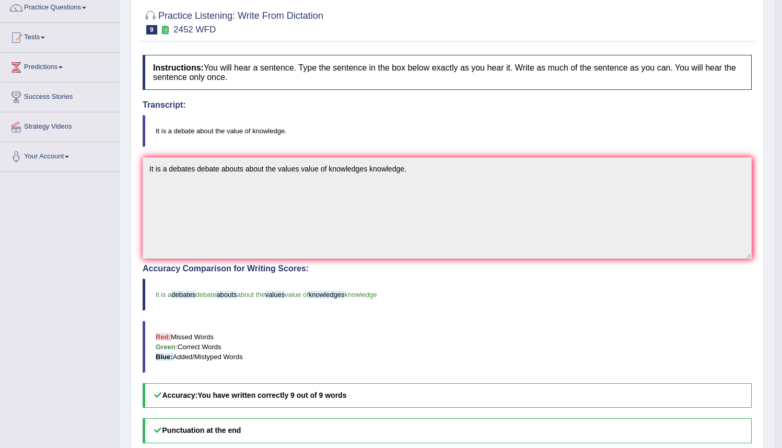
click at [755, 41] on div "Practice Listening: Write From Dictation 9 2452 WFD Instructions: You will hear…" at bounding box center [447, 276] width 633 height 555
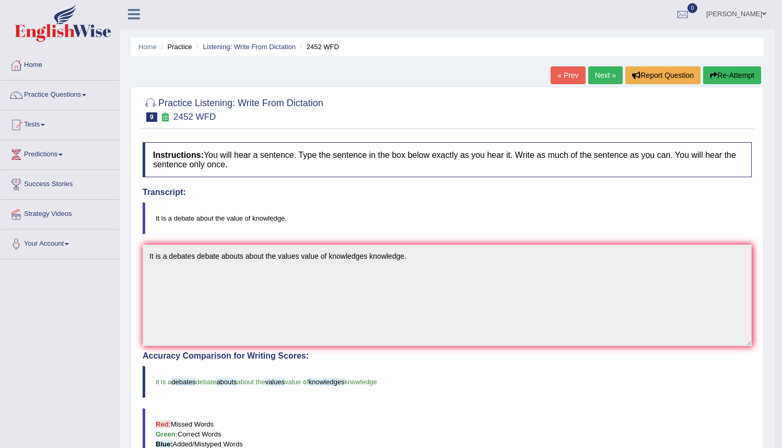
scroll to position [0, 0]
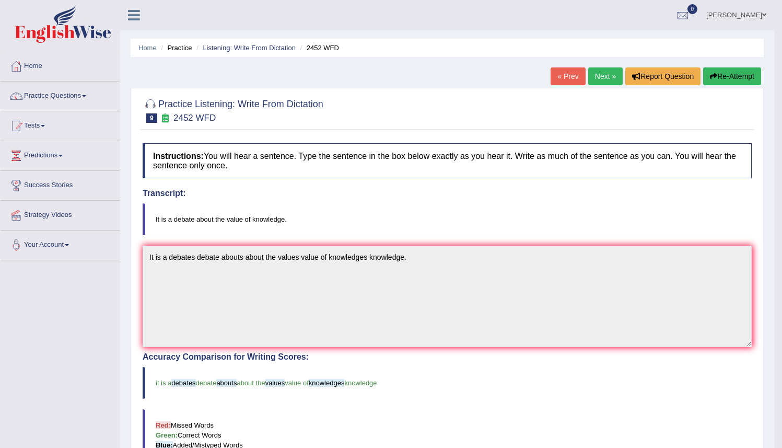
click at [598, 74] on link "Next »" at bounding box center [605, 76] width 34 height 18
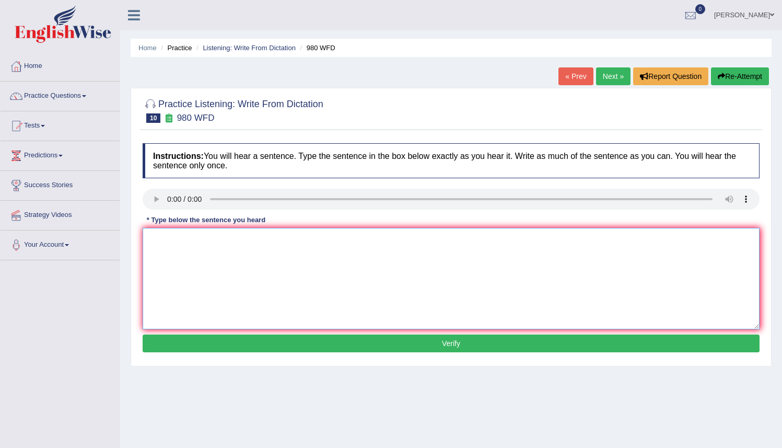
click at [166, 240] on textarea at bounding box center [451, 278] width 617 height 101
click at [379, 239] on textarea "Your ideas idea has been discussed discuss and debate debated in simenars [PERS…" at bounding box center [451, 278] width 617 height 101
click at [390, 240] on textarea "Your ideas idea has been discussed discuss and debate debated in semenars [PERS…" at bounding box center [451, 278] width 617 height 101
click at [407, 240] on textarea "Your ideas idea has been discussed discuss and debate debated in seminars [PERS…" at bounding box center [451, 278] width 617 height 101
click at [410, 240] on textarea "Your ideas idea has been discussed discuss and debate debated in seminars simen…" at bounding box center [451, 278] width 617 height 101
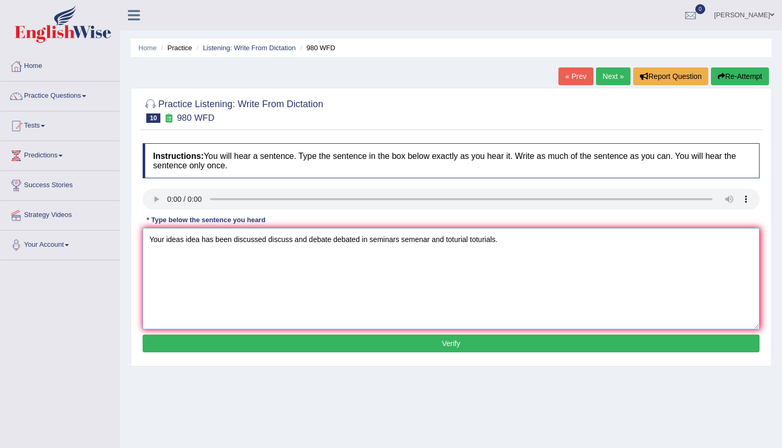
click at [421, 240] on textarea "Your ideas idea has been discussed discuss and debate debated in seminars semen…" at bounding box center [451, 278] width 617 height 101
type textarea "Your ideas idea has been discussed discuss and debate debated in seminars semin…"
click at [457, 352] on button "Verify" at bounding box center [451, 343] width 617 height 18
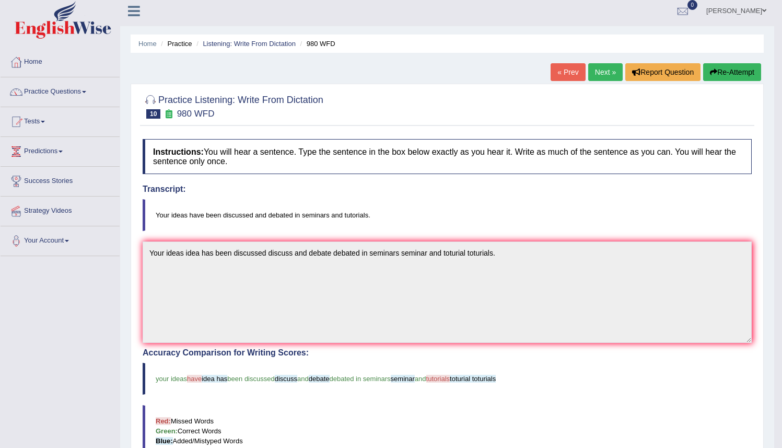
scroll to position [1, 0]
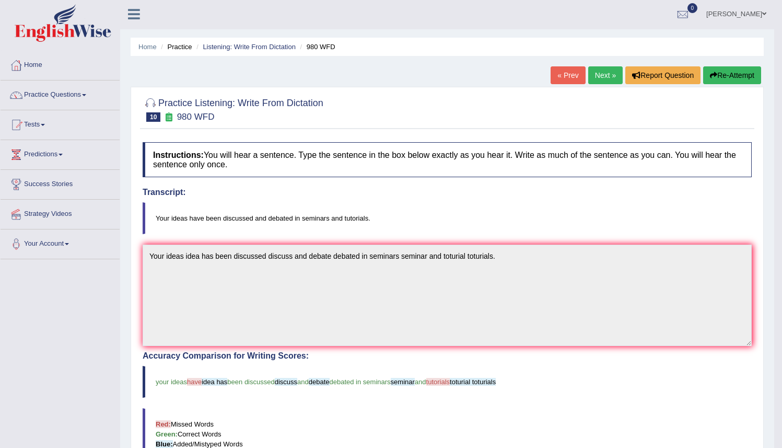
click at [724, 71] on button "Re-Attempt" at bounding box center [732, 75] width 58 height 18
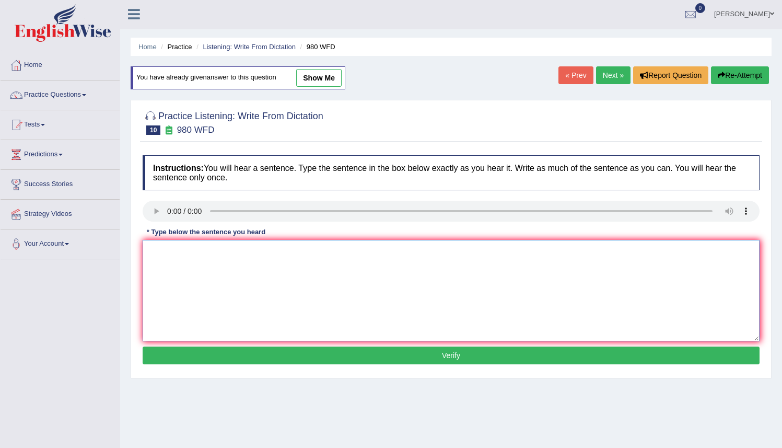
click at [158, 254] on textarea at bounding box center [451, 290] width 617 height 101
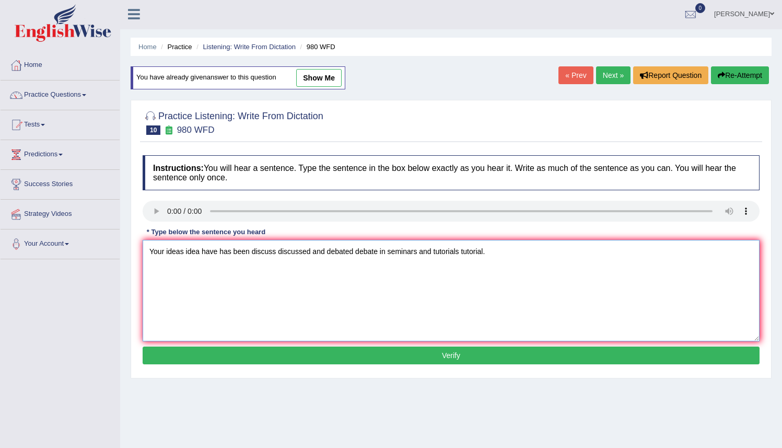
type textarea "Your ideas idea have has been discuss discussed and debated debate in seminars …"
click at [492, 357] on button "Verify" at bounding box center [451, 355] width 617 height 18
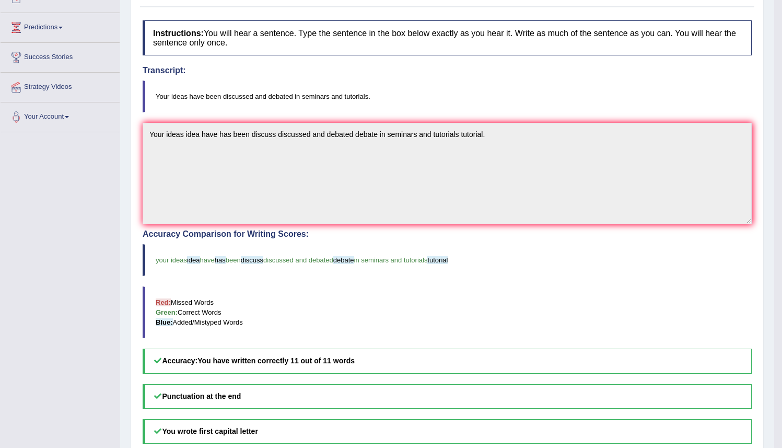
scroll to position [130, 0]
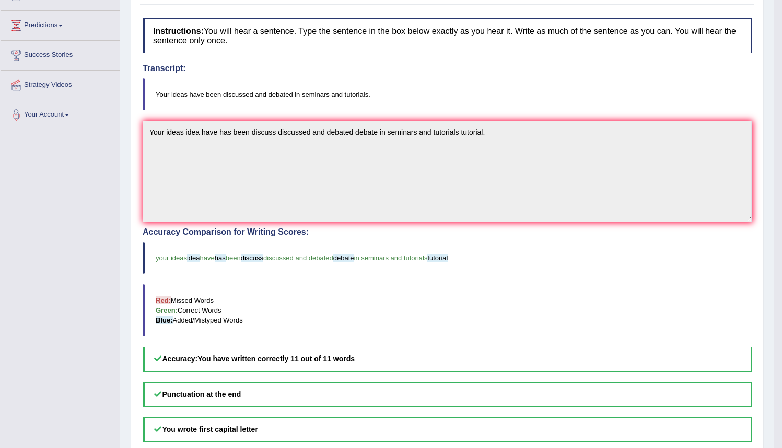
drag, startPoint x: 790, startPoint y: 291, endPoint x: 790, endPoint y: 376, distance: 85.2
click at [782, 318] on html "Toggle navigation Home Practice Questions Speaking Practice Read Aloud Repeat S…" at bounding box center [391, 94] width 782 height 448
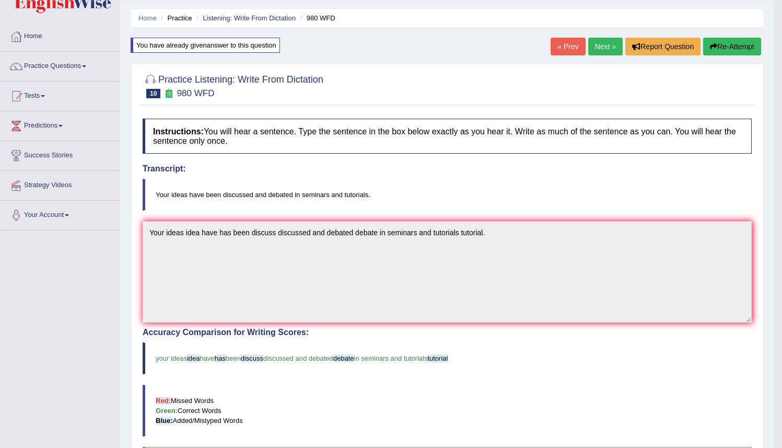
scroll to position [0, 0]
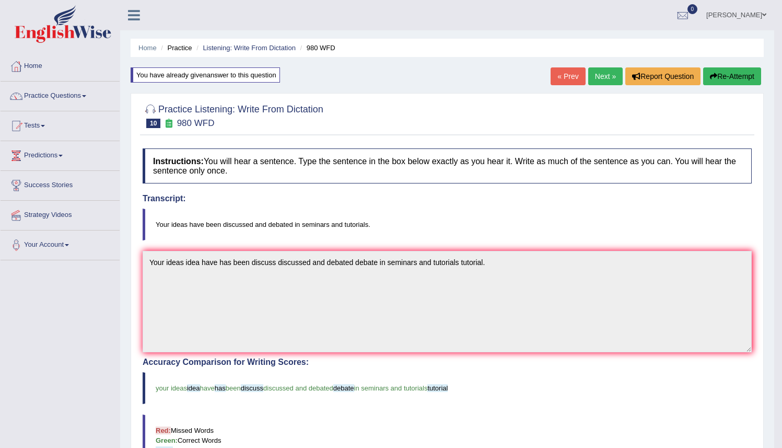
click at [601, 78] on link "Next »" at bounding box center [605, 76] width 34 height 18
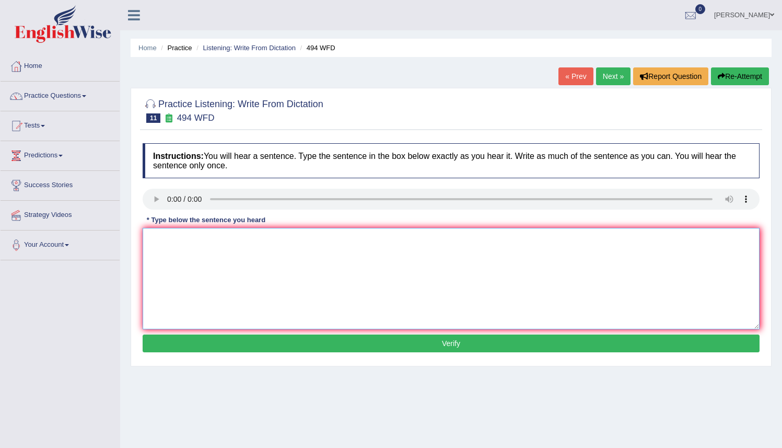
click at [149, 233] on textarea at bounding box center [451, 278] width 617 height 101
drag, startPoint x: 238, startPoint y: 242, endPoint x: 244, endPoint y: 242, distance: 5.7
click at [244, 242] on textarea "The vocabulary that is in the specific fields field" at bounding box center [451, 278] width 617 height 101
click at [271, 241] on textarea "The vocabulary that is in the specific fields field" at bounding box center [451, 278] width 617 height 101
click at [344, 238] on textarea "The vocabulary that is in the specifics specific fields field" at bounding box center [451, 278] width 617 height 101
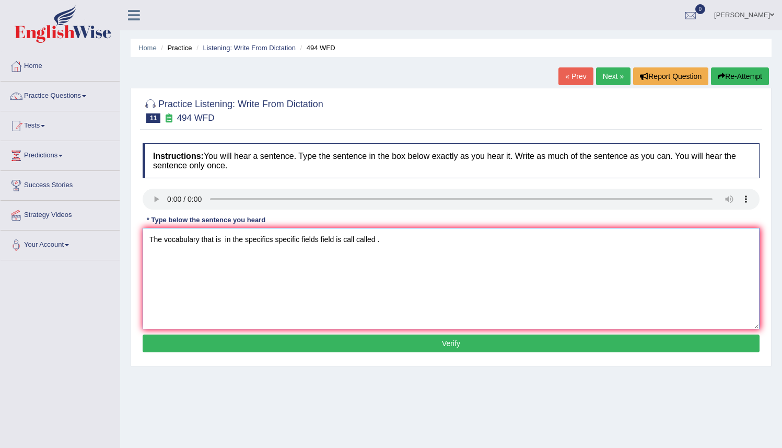
type textarea "The vocabulary that is in the specifics specific fields field is call called ."
click at [458, 343] on button "Verify" at bounding box center [451, 343] width 617 height 18
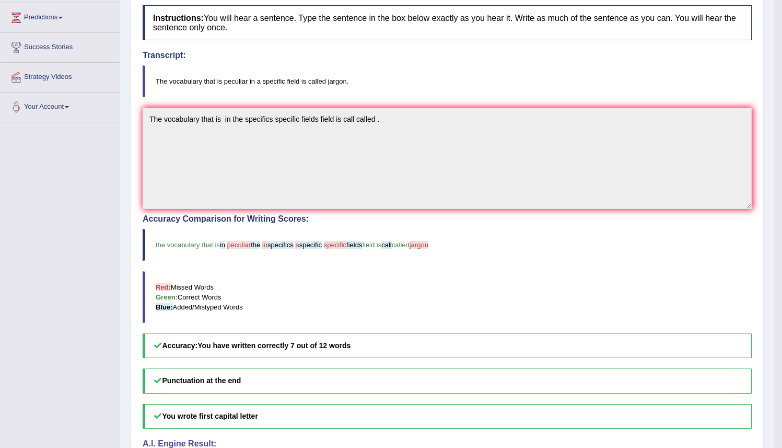
scroll to position [137, 0]
drag, startPoint x: 787, startPoint y: 221, endPoint x: 771, endPoint y: 191, distance: 33.7
click at [771, 191] on div "Home Practice Listening: Write From Dictation 494 WFD « Prev Next » Report Ques…" at bounding box center [447, 188] width 654 height 651
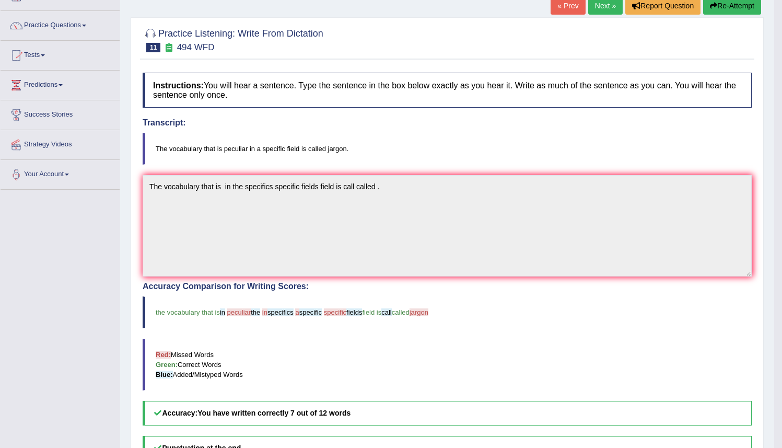
scroll to position [67, 0]
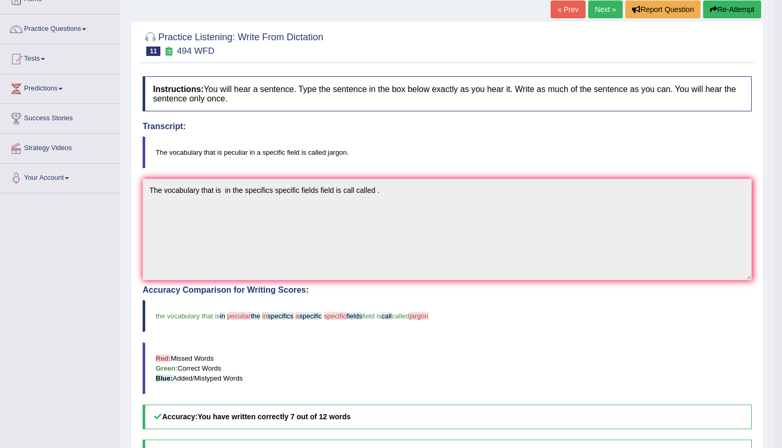
drag, startPoint x: 790, startPoint y: 188, endPoint x: 779, endPoint y: 142, distance: 47.2
click at [779, 142] on html "Toggle navigation Home Practice Questions Speaking Practice Read Aloud Repeat S…" at bounding box center [391, 157] width 782 height 448
click at [728, 8] on button "Re-Attempt" at bounding box center [732, 10] width 58 height 18
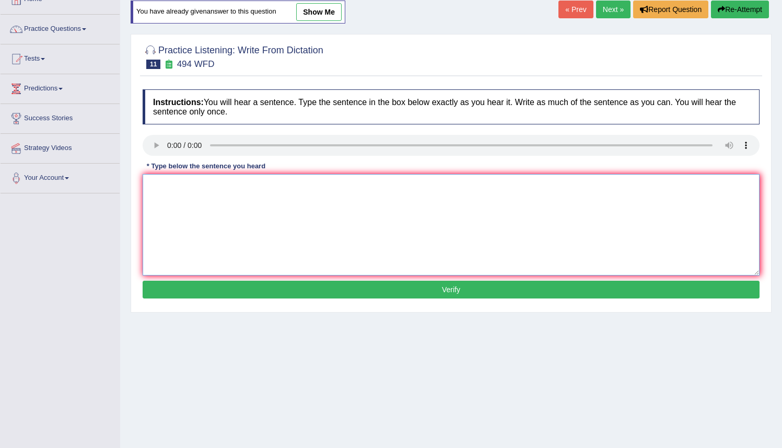
click at [156, 188] on textarea at bounding box center [451, 224] width 617 height 101
type textarea "t"
click at [185, 184] on textarea "The vocab ulary that is pro" at bounding box center [451, 224] width 617 height 101
click at [200, 185] on textarea "The vocabulary that is pro" at bounding box center [451, 224] width 617 height 101
click at [250, 188] on textarea "The vocabulary that is pro" at bounding box center [451, 224] width 617 height 101
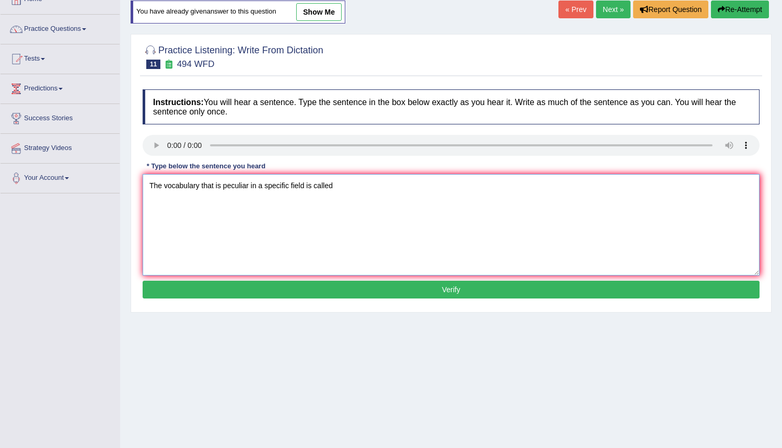
click at [246, 203] on textarea "The vocabulary that is peculiar in a specific field is called" at bounding box center [451, 224] width 617 height 101
click at [346, 188] on textarea "The vocabulary that is peculiar in a specific field is called" at bounding box center [451, 224] width 617 height 101
type textarea "The vocabulary that is peculiar in a specific field is called jergun."
click at [449, 291] on button "Verify" at bounding box center [451, 290] width 617 height 18
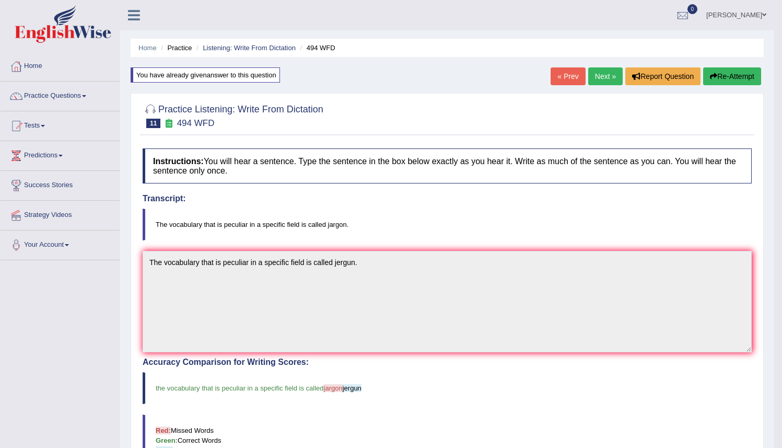
click at [738, 78] on button "Re-Attempt" at bounding box center [732, 76] width 58 height 18
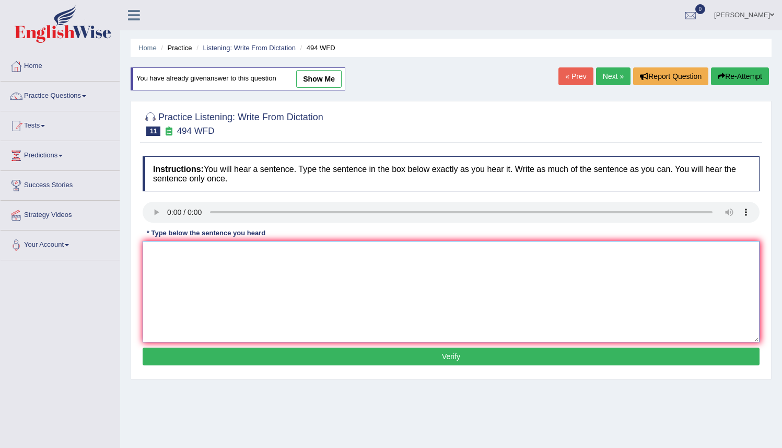
click at [168, 259] on textarea at bounding box center [451, 291] width 617 height 101
type textarea "t"
type textarea "The vocabulary that is peculiar in a specific field is called jargon."
click at [461, 357] on button "Verify" at bounding box center [451, 356] width 617 height 18
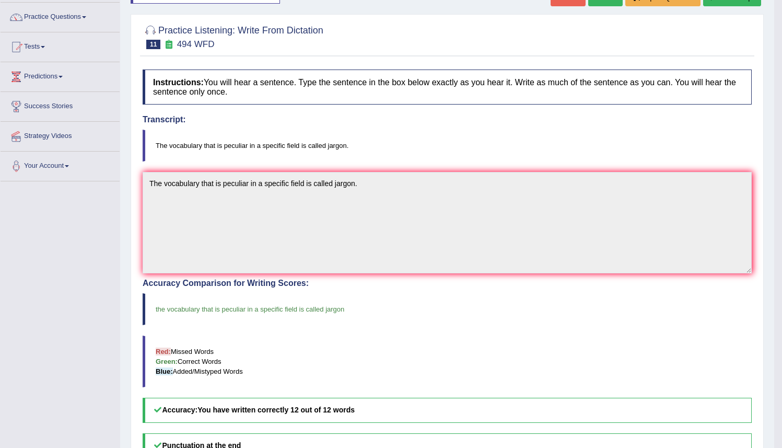
scroll to position [54, 0]
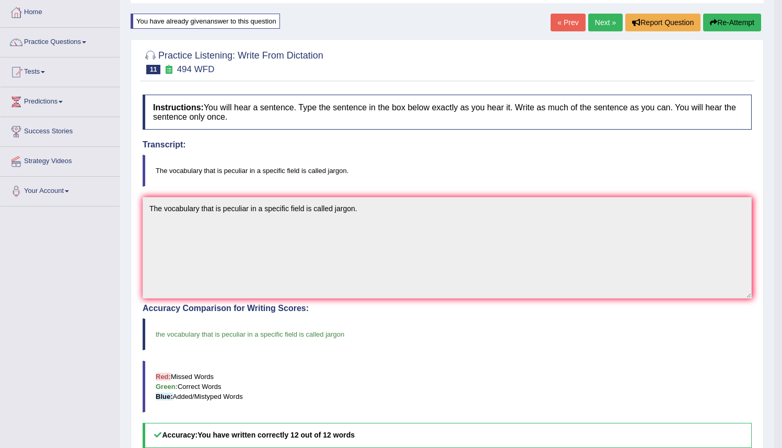
click at [599, 23] on link "Next »" at bounding box center [605, 23] width 34 height 18
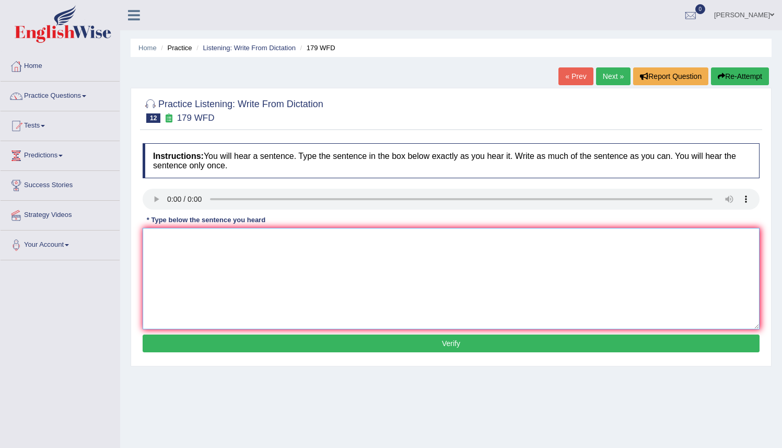
click at [146, 238] on textarea at bounding box center [451, 278] width 617 height 101
click at [282, 239] on textarea "Lectures are oldest and the most formal methods method at the [GEOGRAPHIC_DATA]." at bounding box center [451, 278] width 617 height 101
click at [176, 240] on textarea "Lectures are oldest and the most formal techings teching methods method at the …" at bounding box center [451, 278] width 617 height 101
click at [511, 239] on textarea "Lectures Lecture are oldest and the most formal techings teching methods method…" at bounding box center [451, 278] width 617 height 101
type textarea "Lectures Lecture are oldest and the most formal techings teching methods method…"
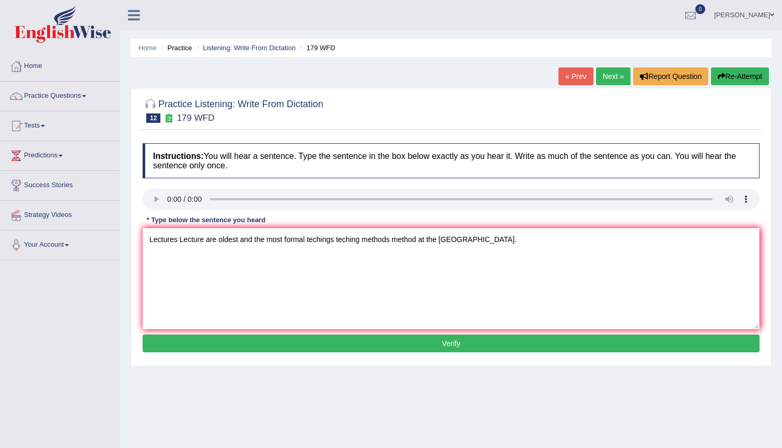
click at [459, 344] on button "Verify" at bounding box center [451, 343] width 617 height 18
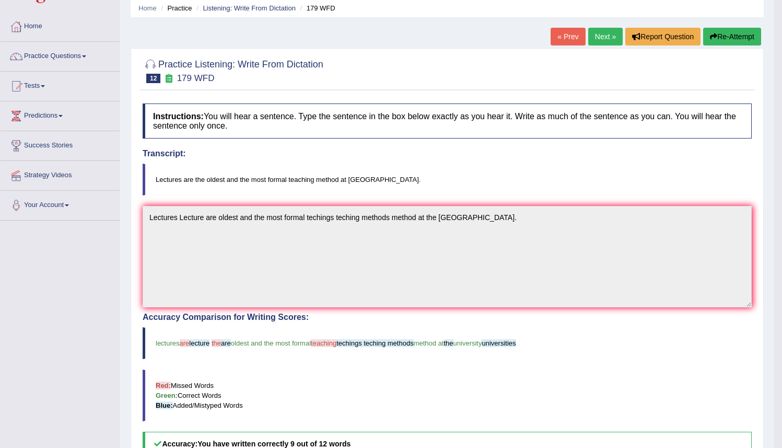
scroll to position [39, 0]
click at [734, 39] on button "Re-Attempt" at bounding box center [732, 38] width 58 height 18
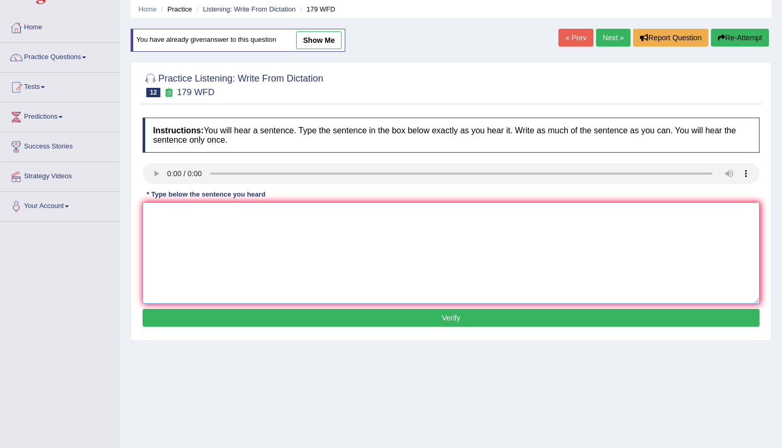
click at [146, 214] on textarea at bounding box center [451, 252] width 617 height 101
type textarea "Lectures are the oldest and the most formal teaching method at university."
click at [452, 317] on button "Verify" at bounding box center [451, 318] width 617 height 18
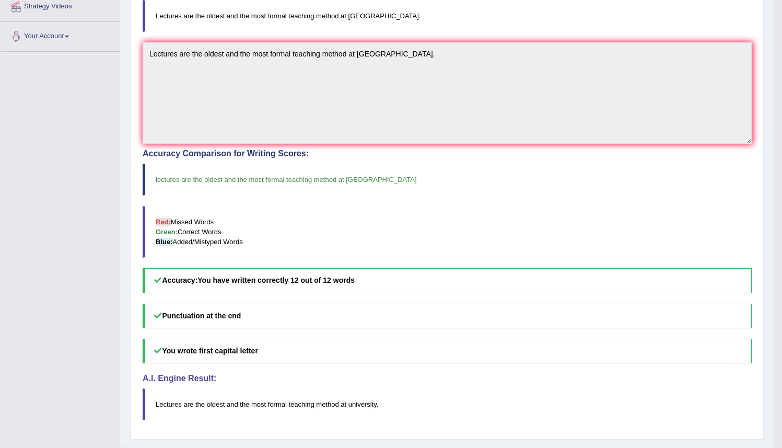
scroll to position [234, 0]
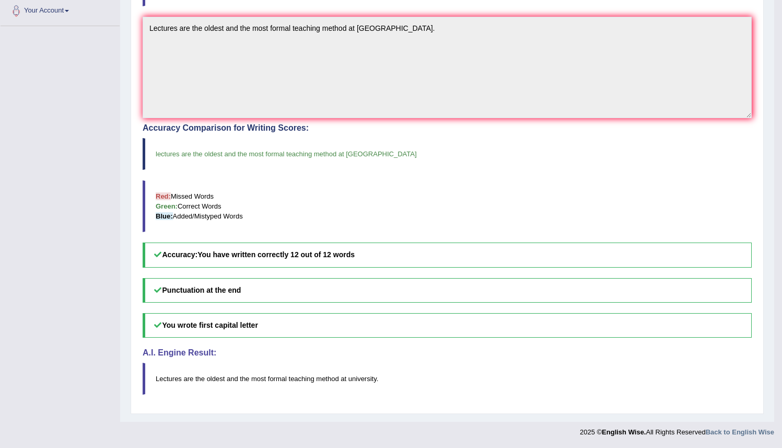
drag, startPoint x: 779, startPoint y: 67, endPoint x: 790, endPoint y: 90, distance: 25.5
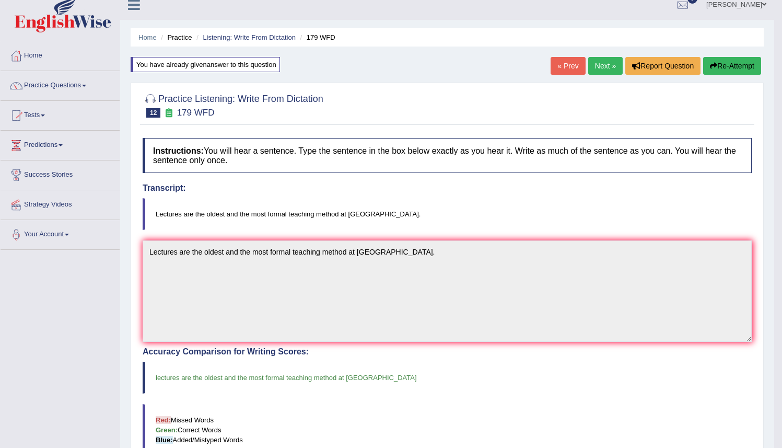
scroll to position [10, 0]
click at [601, 65] on link "Next »" at bounding box center [605, 66] width 34 height 18
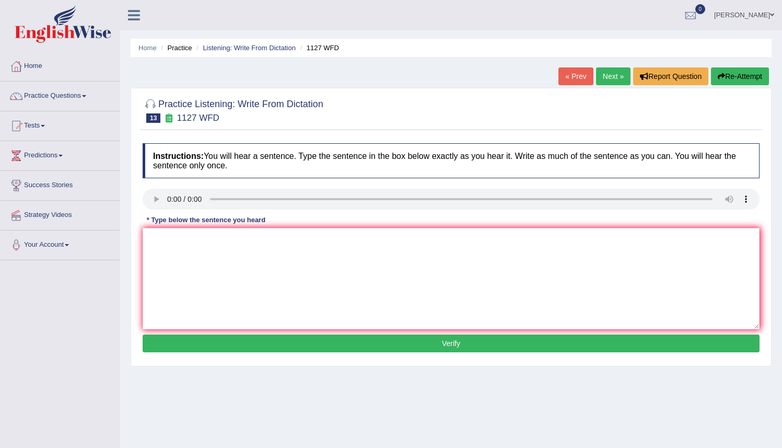
click at [234, 52] on li "Listening: Write From Dictation" at bounding box center [245, 48] width 102 height 10
click at [235, 50] on link "Listening: Write From Dictation" at bounding box center [249, 48] width 93 height 8
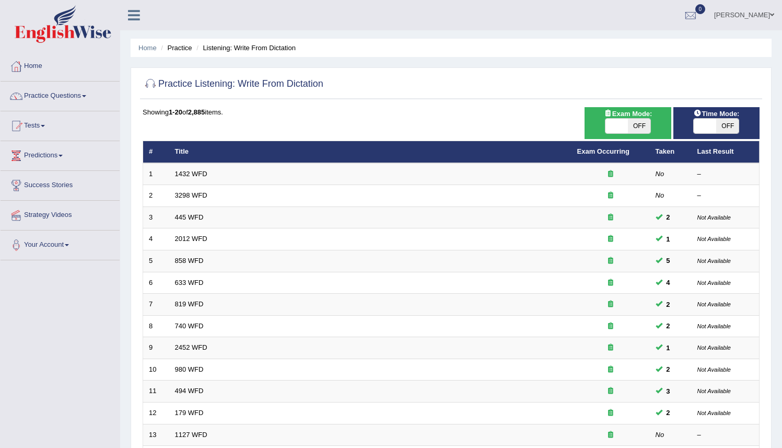
drag, startPoint x: 781, startPoint y: 249, endPoint x: 778, endPoint y: 309, distance: 60.2
click at [782, 341] on html "Toggle navigation Home Practice Questions Speaking Practice Read Aloud Repeat S…" at bounding box center [391, 224] width 782 height 448
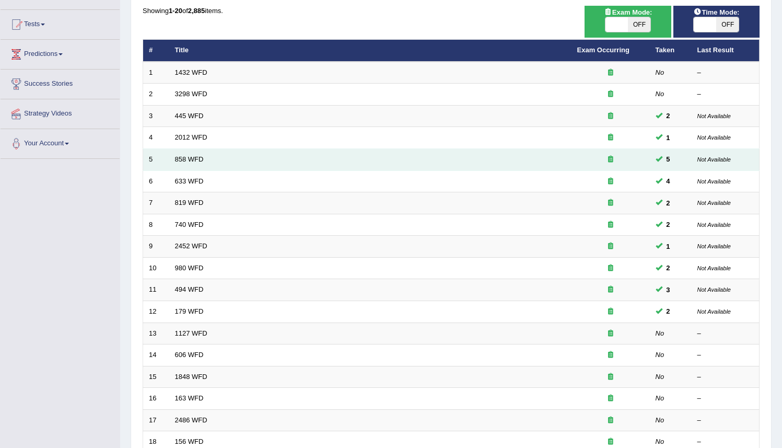
scroll to position [100, 0]
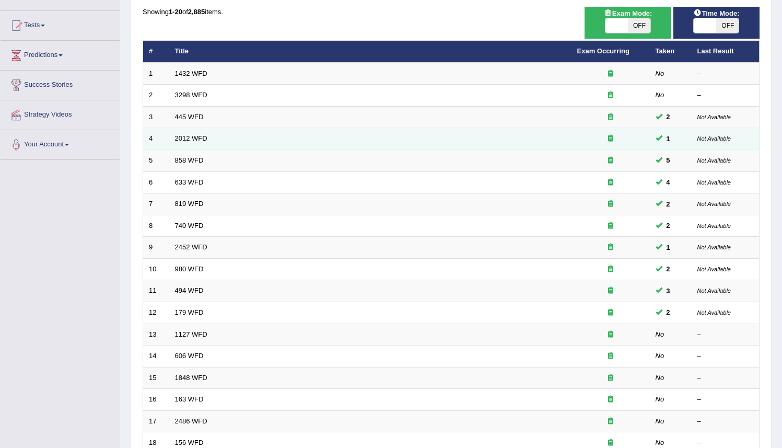
click at [546, 136] on td "2012 WFD" at bounding box center [370, 139] width 402 height 22
click at [198, 138] on link "2012 WFD" at bounding box center [191, 138] width 32 height 8
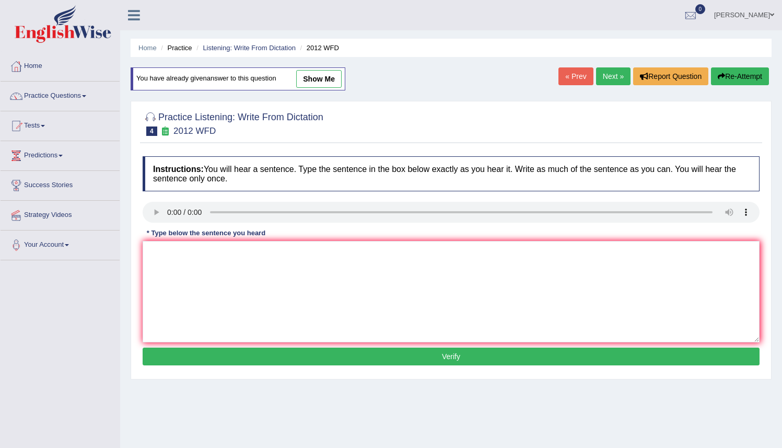
click at [318, 79] on link "show me" at bounding box center [318, 79] width 45 height 18
type textarea "There is a great deal of debate on this topic."
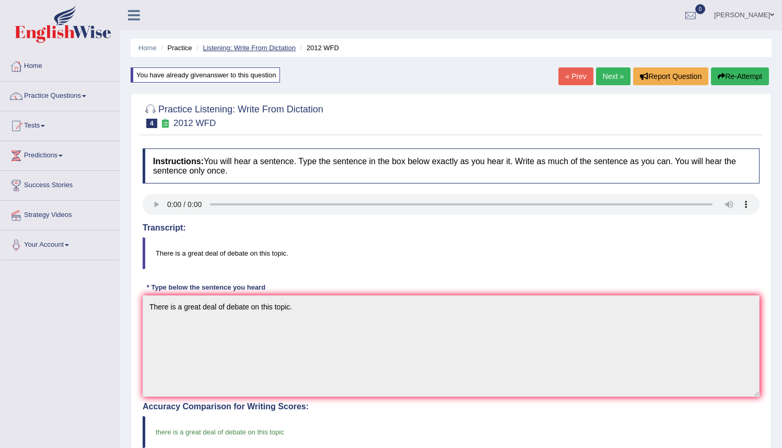
click at [242, 49] on link "Listening: Write From Dictation" at bounding box center [249, 48] width 93 height 8
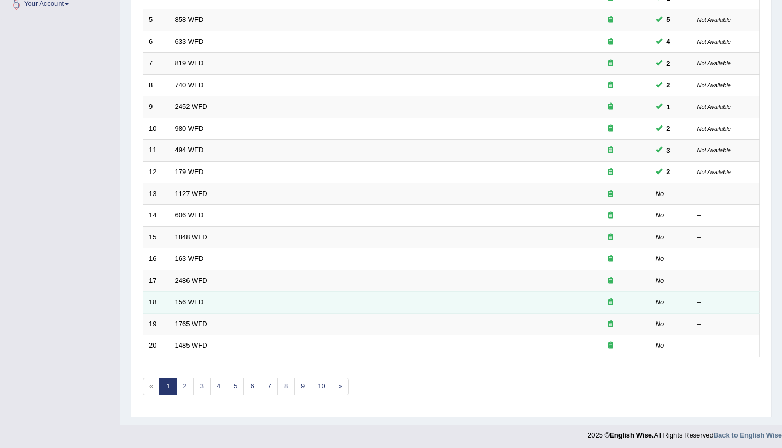
scroll to position [222, 0]
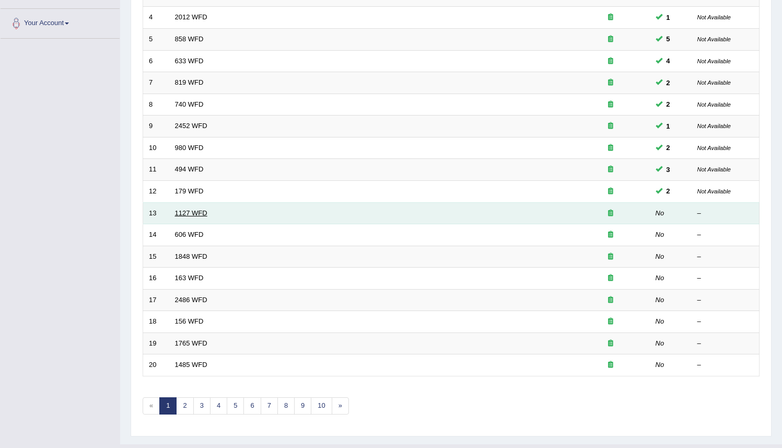
click at [188, 212] on link "1127 WFD" at bounding box center [191, 213] width 32 height 8
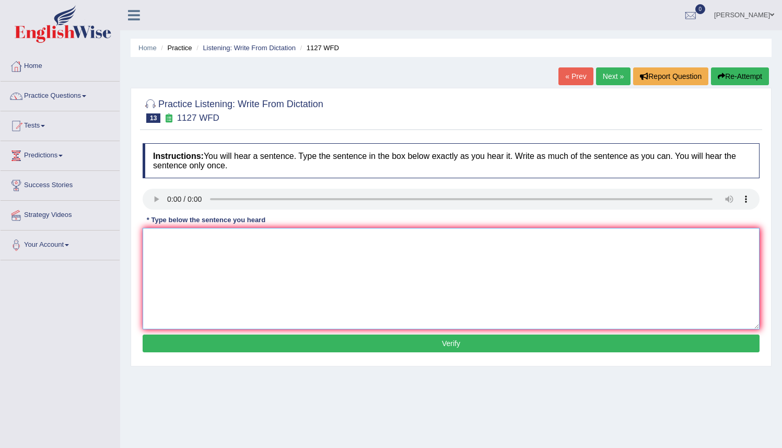
click at [153, 254] on textarea at bounding box center [451, 278] width 617 height 101
type textarea "a"
click at [153, 254] on textarea "a" at bounding box center [451, 278] width 617 height 101
click at [222, 237] on textarea "A university degree ia a requirments requirment" at bounding box center [451, 278] width 617 height 101
click at [225, 263] on textarea "A university degree isa requirments requirment" at bounding box center [451, 278] width 617 height 101
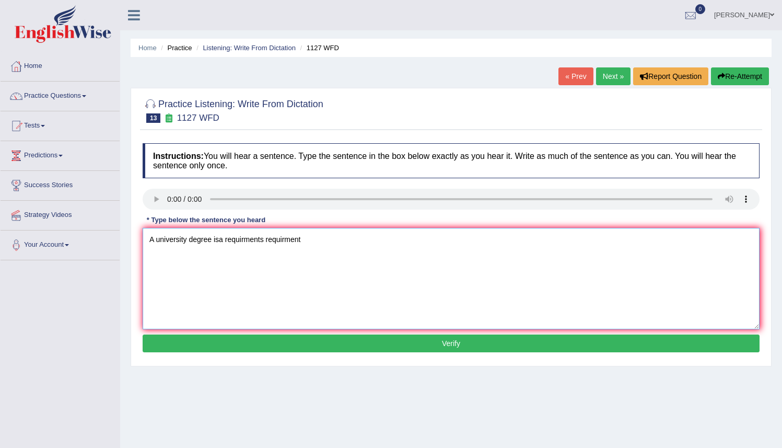
click at [220, 239] on textarea "A university degree isa requirments requirment" at bounding box center [451, 278] width 617 height 101
drag, startPoint x: 220, startPoint y: 239, endPoint x: 275, endPoint y: 241, distance: 54.9
click at [274, 241] on textarea "A university degree is a requirments requirment" at bounding box center [451, 278] width 617 height 101
click at [291, 287] on textarea "A university degree is a requirments requirment" at bounding box center [451, 278] width 617 height 101
click at [353, 240] on textarea "A university degree is a requirments requirment to enter many professions p" at bounding box center [451, 278] width 617 height 101
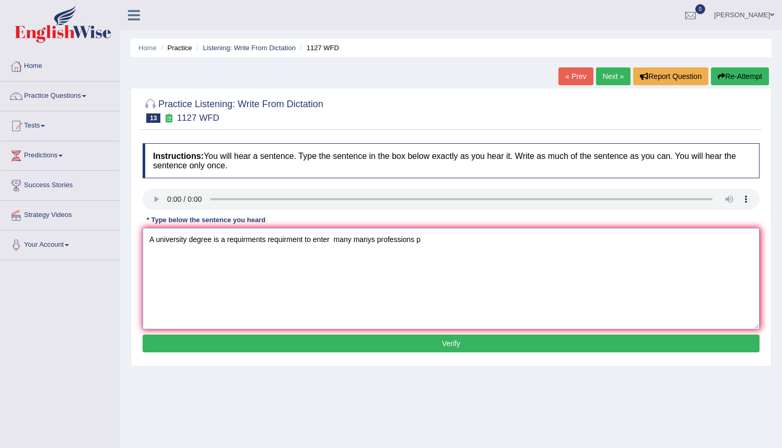
click at [425, 239] on textarea "A university degree is a requirments requirment to enter many manys professions…" at bounding box center [451, 278] width 617 height 101
type textarea "A university degree is a requirments requirment to enter many manys professions…"
click at [449, 346] on button "Verify" at bounding box center [451, 343] width 617 height 18
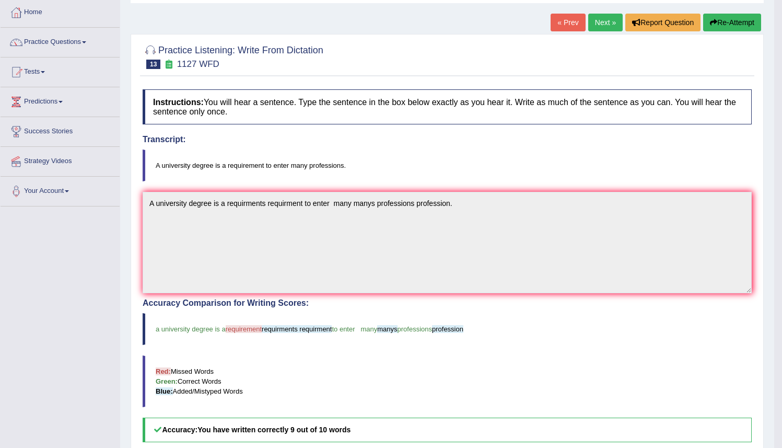
scroll to position [53, 0]
click at [720, 19] on button "Re-Attempt" at bounding box center [732, 23] width 58 height 18
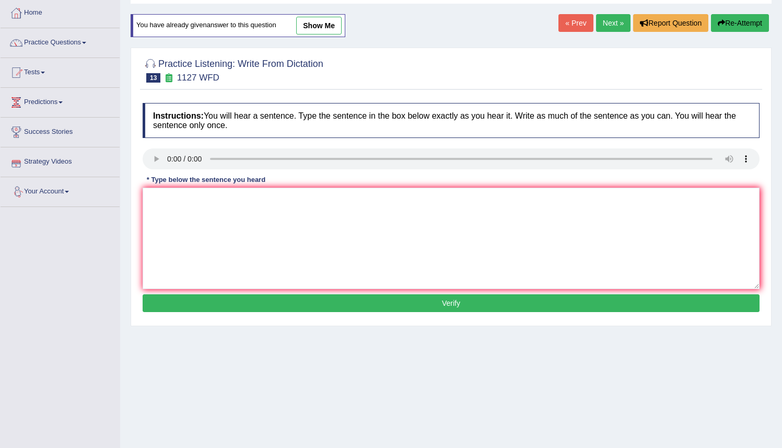
click at [141, 203] on div "Instructions: You will hear a sentence. Type the sentence in the box below exac…" at bounding box center [451, 209] width 622 height 223
click at [145, 199] on textarea at bounding box center [451, 238] width 617 height 101
type textarea "a"
type textarea "A university degree is a requirements requirement to enter many professions pro…"
click at [416, 305] on button "Verify" at bounding box center [451, 303] width 617 height 18
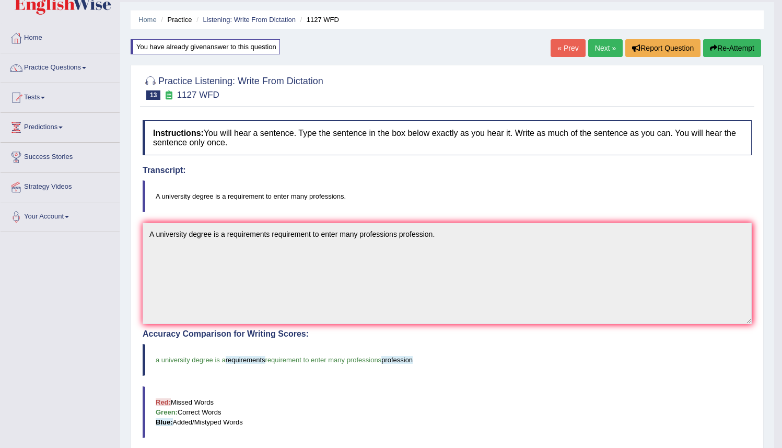
scroll to position [27, 0]
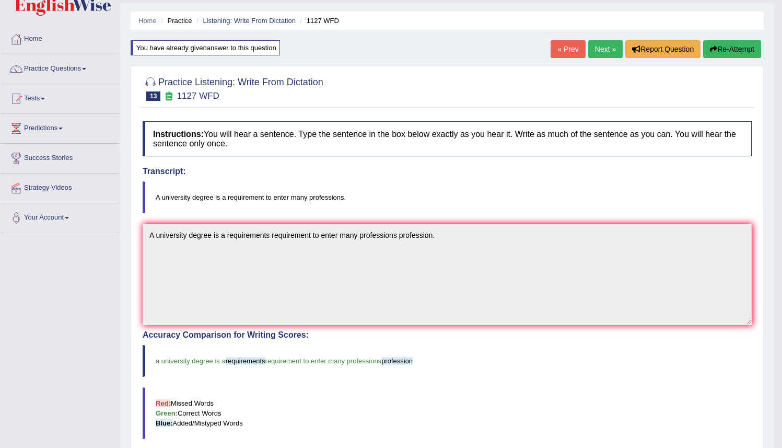
click at [594, 49] on link "Next »" at bounding box center [605, 49] width 34 height 18
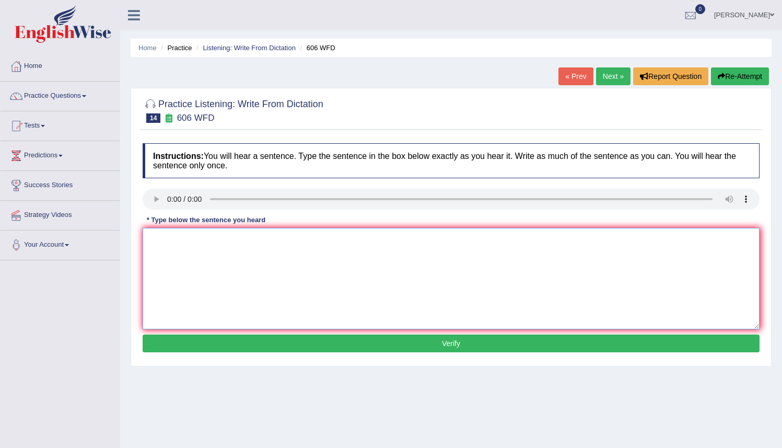
click at [145, 241] on textarea at bounding box center [451, 278] width 617 height 101
click at [149, 243] on textarea at bounding box center [451, 278] width 617 height 101
type textarea "S"
type textarea "Students will study studies the language languages and literatures literature i…"
click at [454, 344] on button "Verify" at bounding box center [451, 343] width 617 height 18
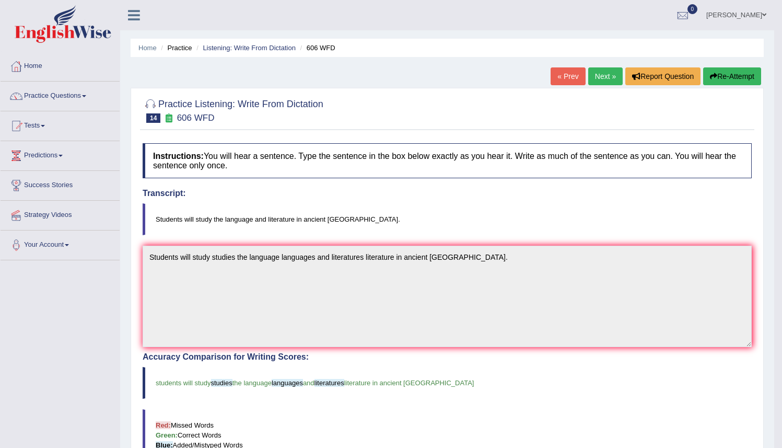
click at [597, 75] on link "Next »" at bounding box center [605, 76] width 34 height 18
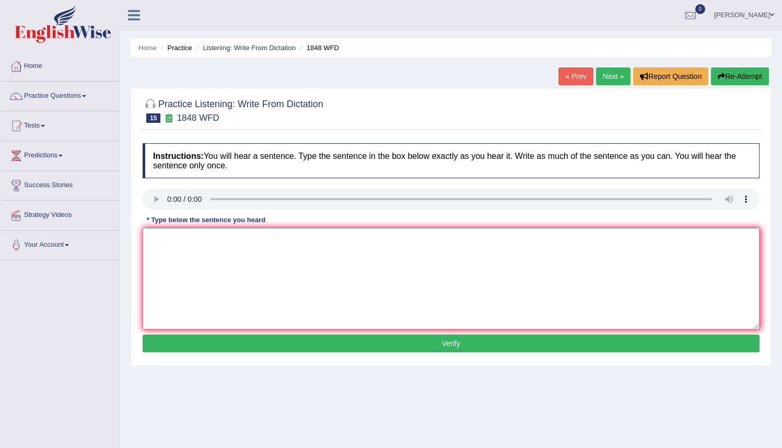
click at [153, 233] on textarea at bounding box center [451, 278] width 617 height 101
type textarea "s"
type textarea "Students must present valid identification to enrolled enroll in this cours."
click at [447, 345] on button "Verify" at bounding box center [451, 343] width 617 height 18
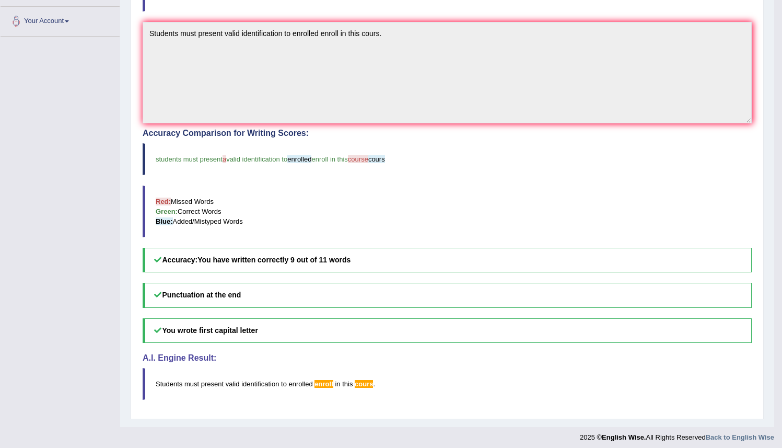
scroll to position [229, 0]
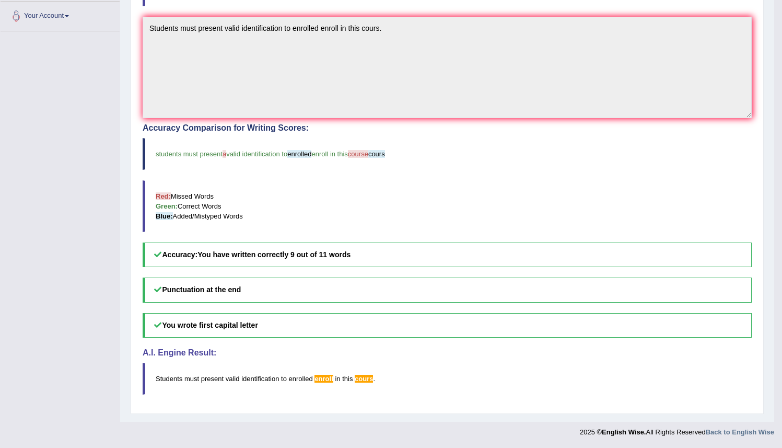
click at [407, 156] on blockquote "students must present a valid identification to enrolled enroll in this course …" at bounding box center [447, 154] width 609 height 32
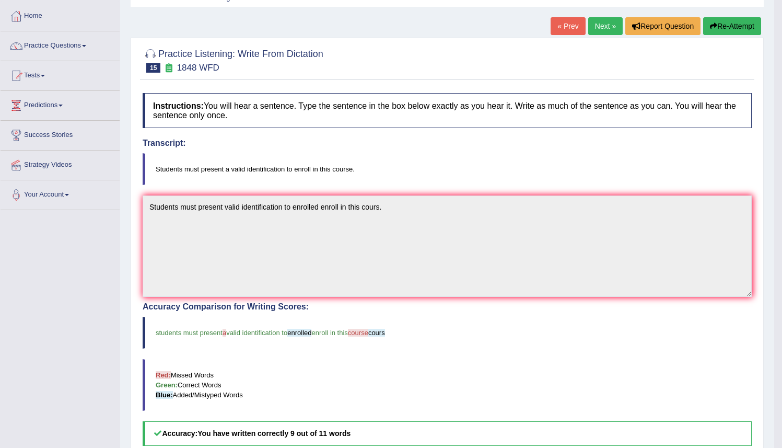
scroll to position [26, 0]
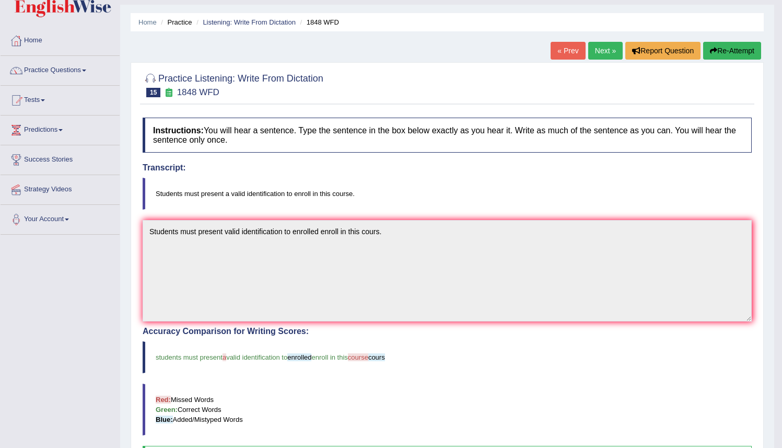
click at [732, 52] on button "Re-Attempt" at bounding box center [732, 51] width 58 height 18
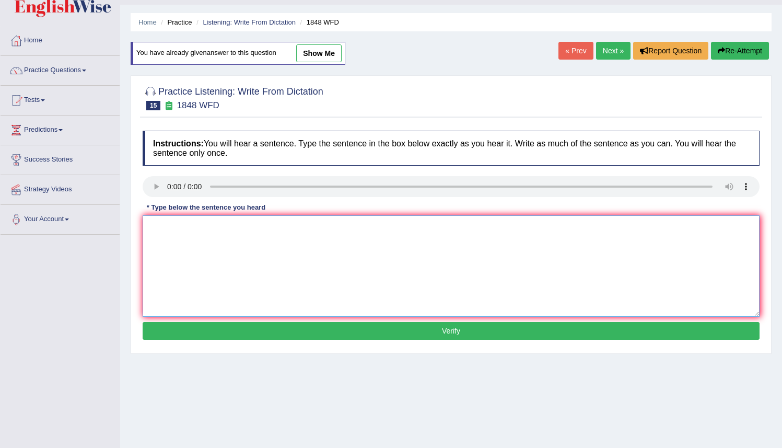
click at [153, 237] on textarea at bounding box center [451, 265] width 617 height 101
click at [157, 227] on textarea at bounding box center [451, 265] width 617 height 101
click at [318, 227] on textarea "Students student must present a valid identification to enroll enrolled in this…" at bounding box center [451, 265] width 617 height 101
type textarea "Students student must present a valid identification identification to enroll e…"
click at [458, 332] on button "Verify" at bounding box center [451, 331] width 617 height 18
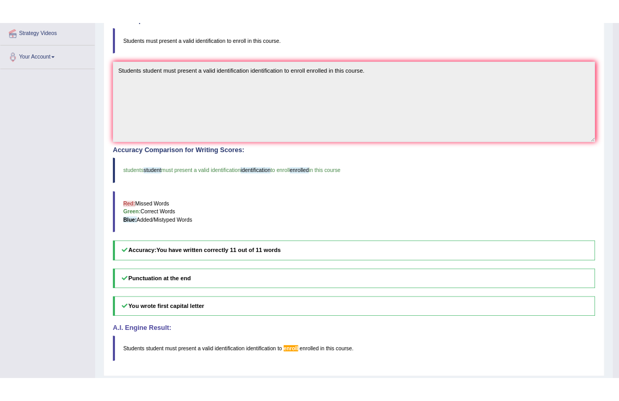
scroll to position [110, 0]
